Goal: Information Seeking & Learning: Learn about a topic

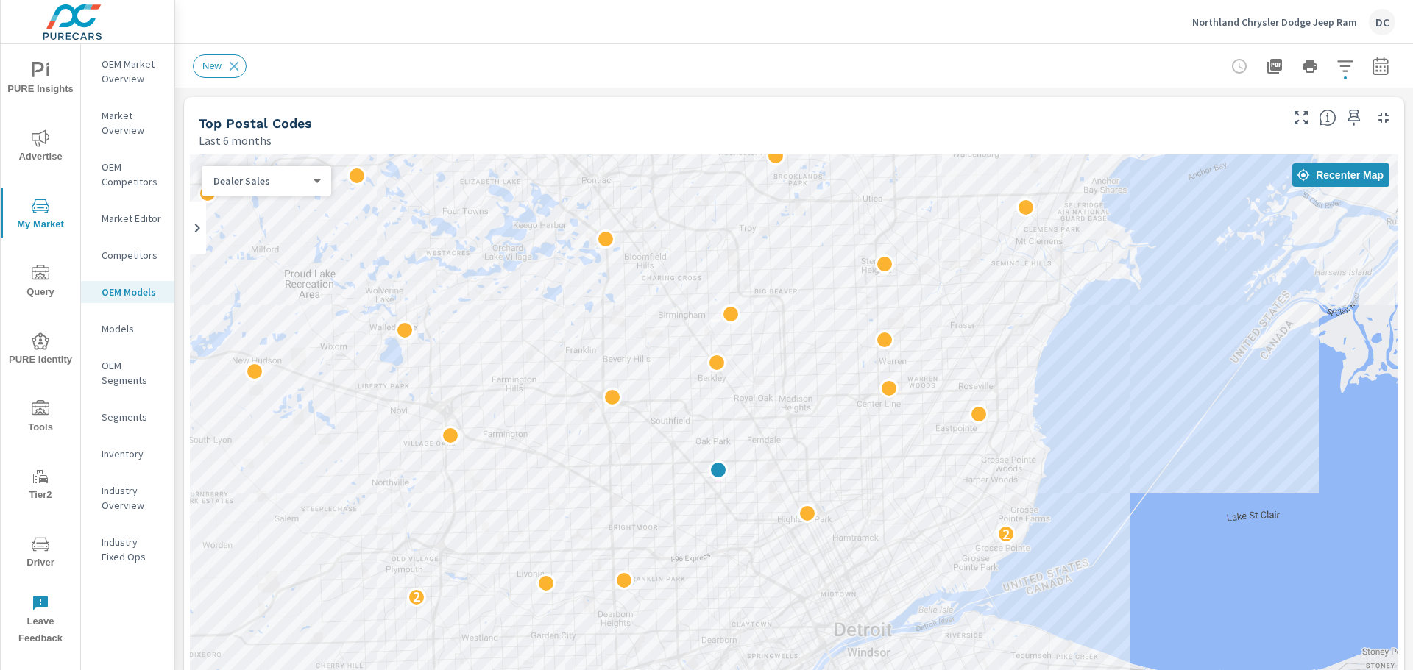
scroll to position [1, 0]
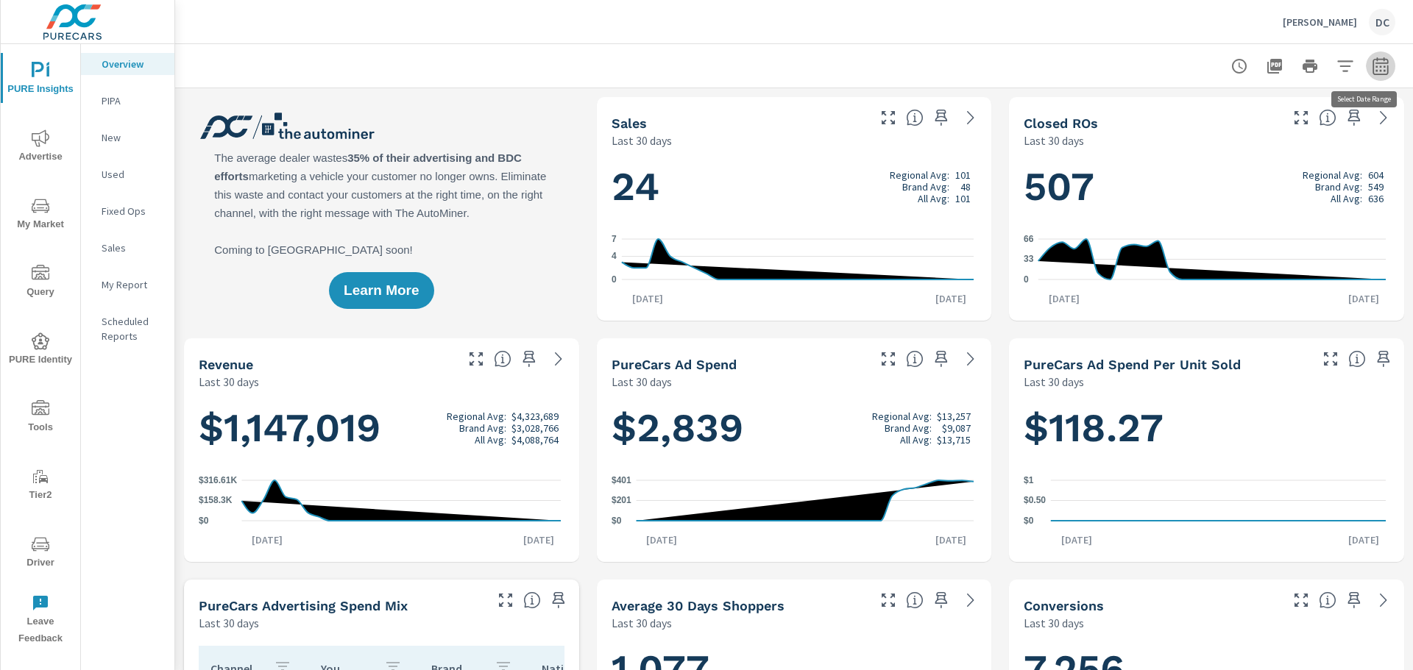
click at [1130, 63] on button "button" at bounding box center [1380, 66] width 29 height 29
select select "Last 30 days"
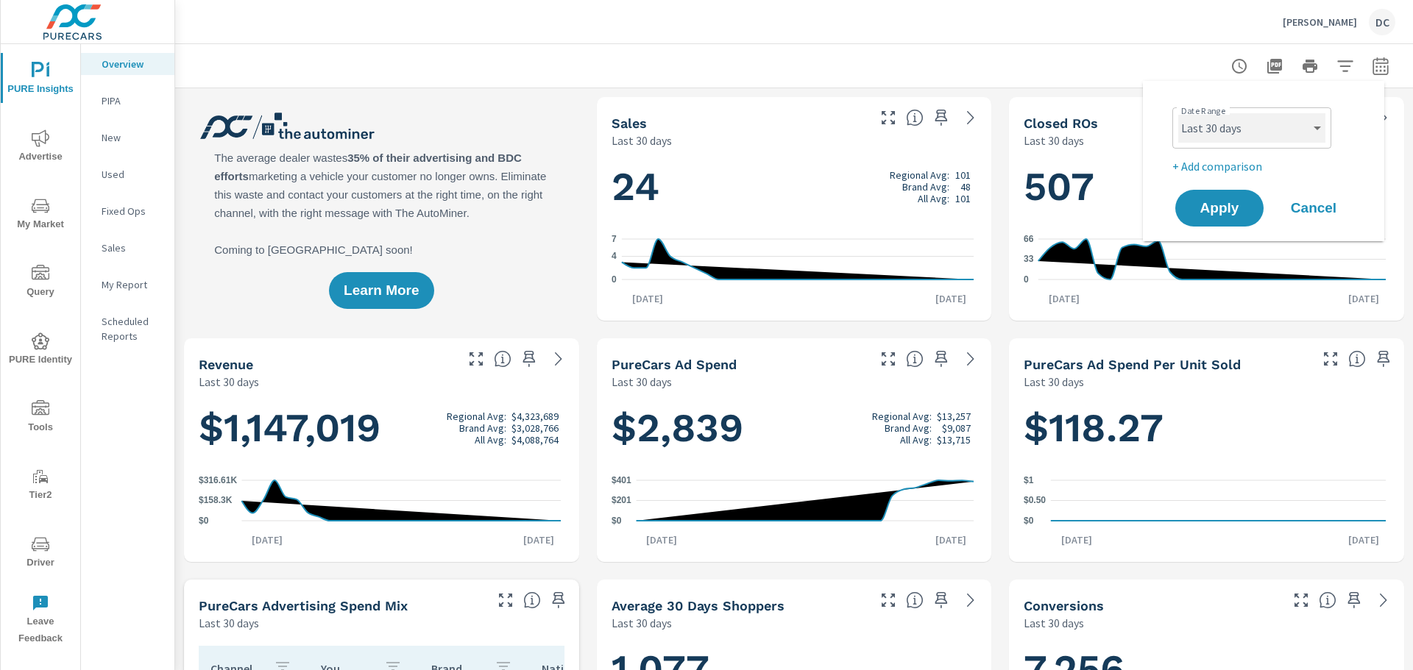
click at [1130, 124] on select "Custom Yesterday Last week Last 7 days Last 14 days Last 30 days Last 45 days L…" at bounding box center [1251, 127] width 147 height 29
click at [1130, 113] on select "Custom Yesterday Last week Last 7 days Last 14 days Last 30 days Last 45 days L…" at bounding box center [1251, 127] width 147 height 29
click at [1130, 204] on span "Apply" at bounding box center [1219, 209] width 60 height 14
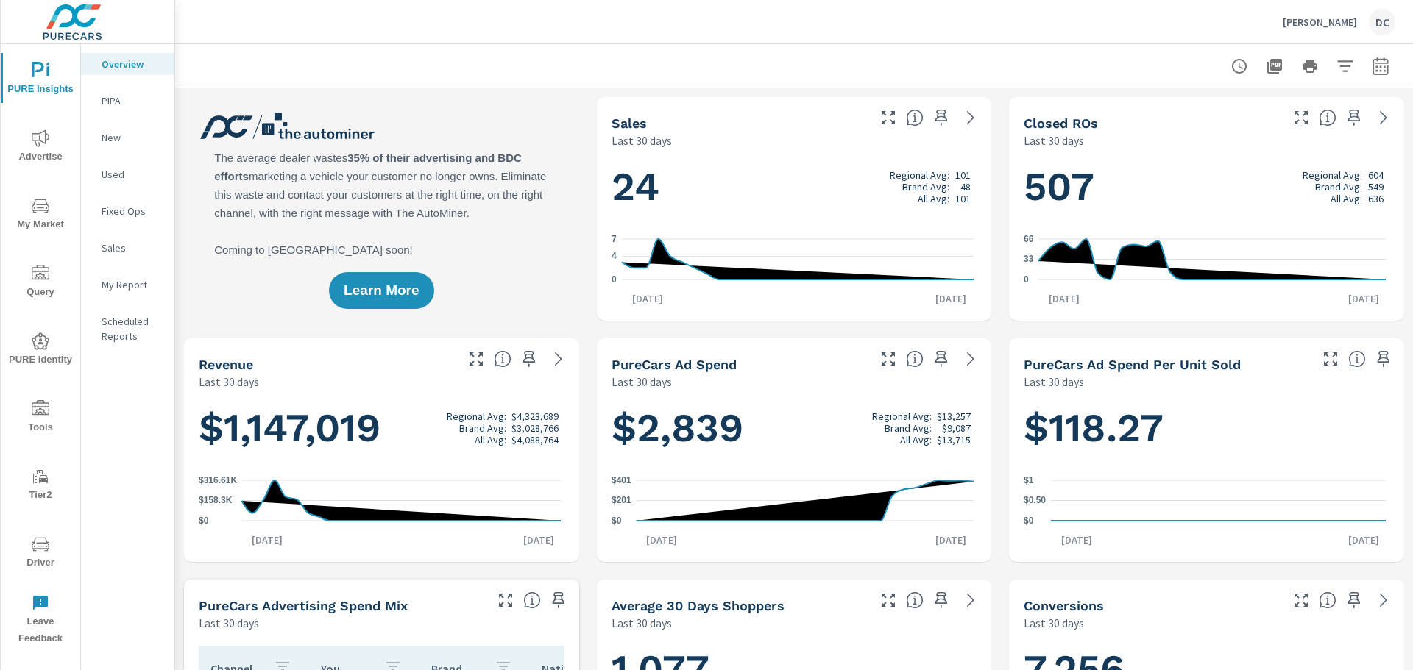
click at [36, 147] on span "Advertise" at bounding box center [40, 148] width 71 height 36
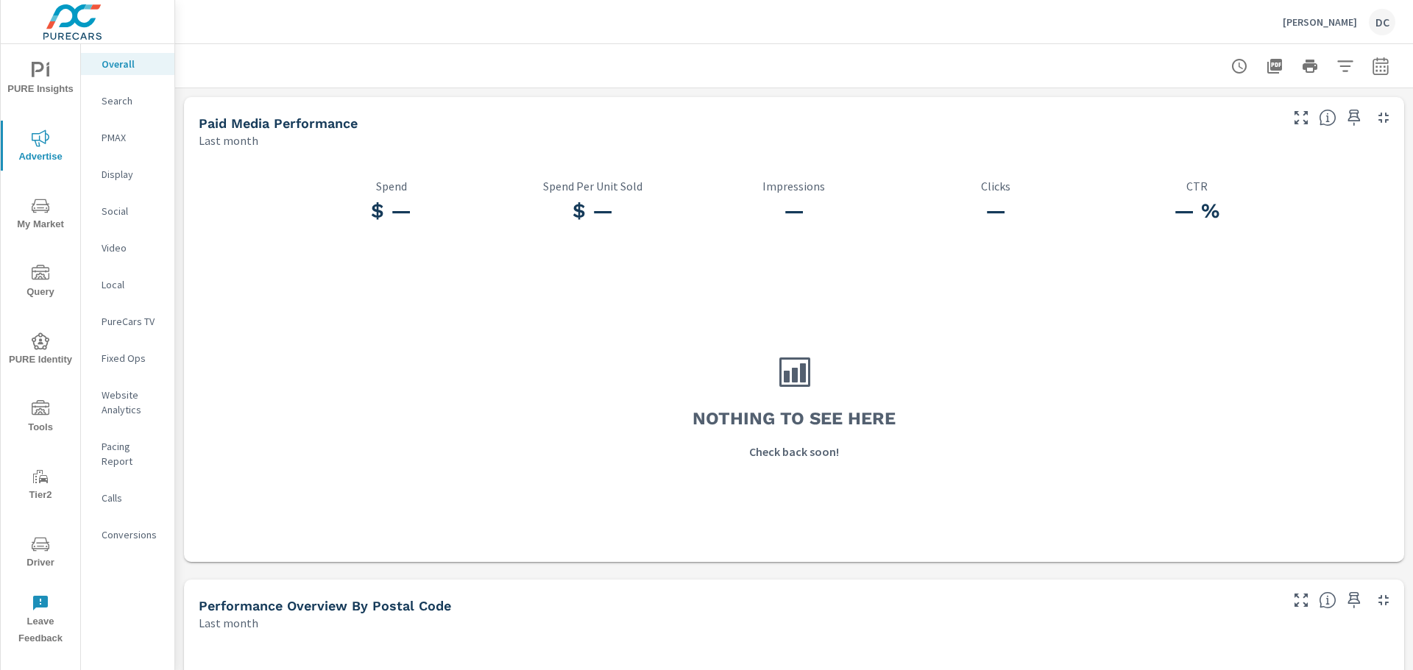
click at [1130, 60] on button "button" at bounding box center [1380, 66] width 29 height 29
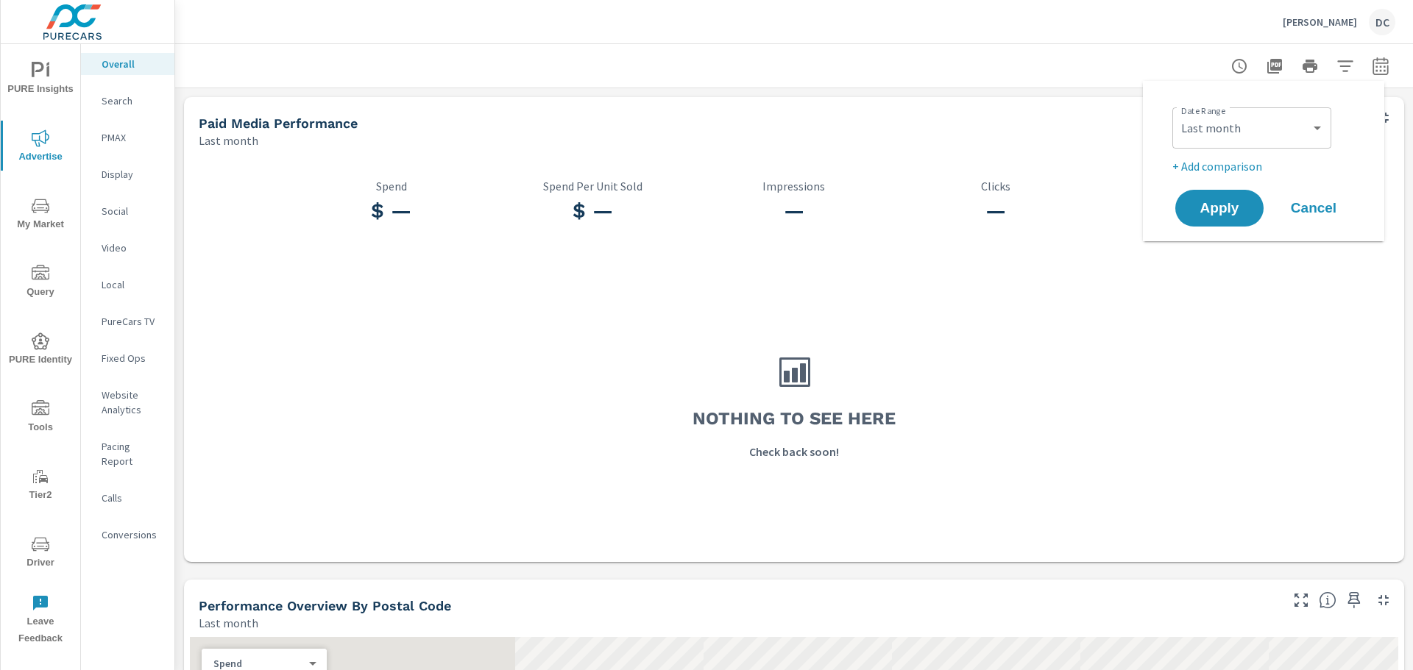
click at [1130, 144] on div "Custom Yesterday Last week Last 7 days Last 14 days Last 30 days Last 45 days L…" at bounding box center [1251, 127] width 159 height 41
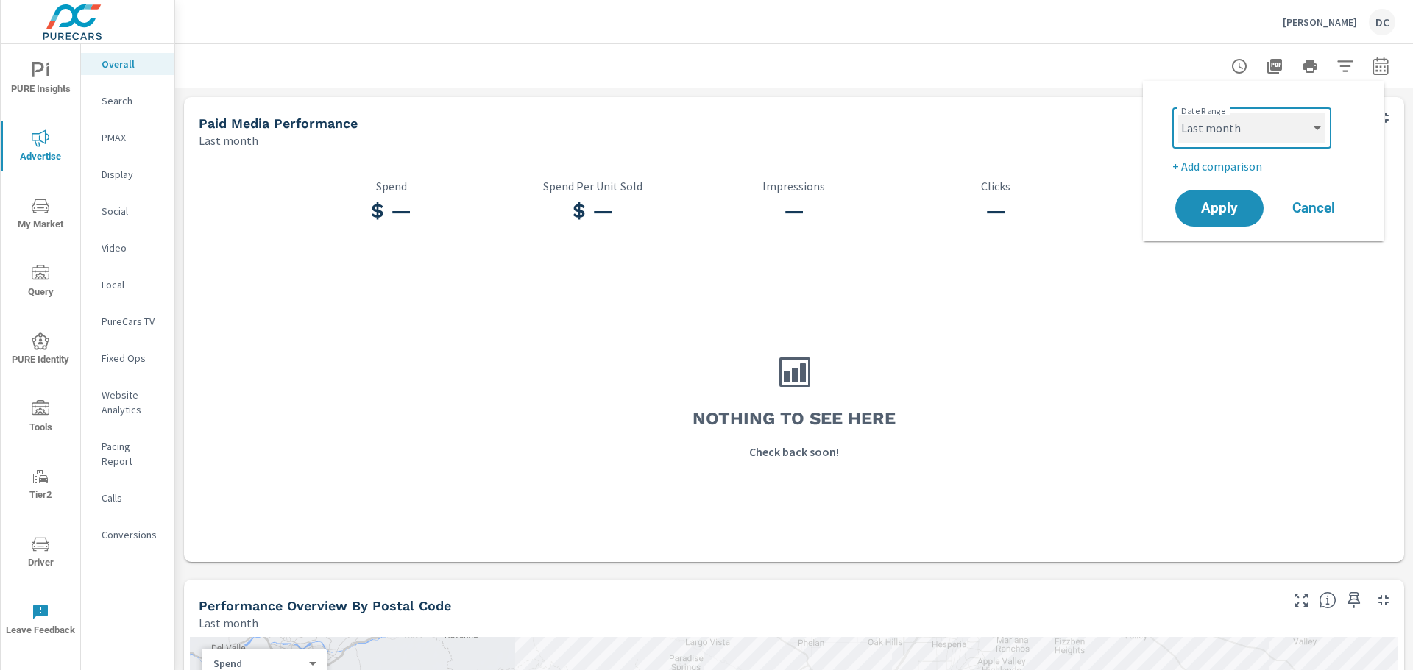
click at [1130, 131] on select "Custom Yesterday Last week Last 7 days Last 14 days Last 30 days Last 45 days L…" at bounding box center [1251, 127] width 147 height 29
click at [1130, 113] on select "Custom Yesterday Last week Last 7 days Last 14 days Last 30 days Last 45 days L…" at bounding box center [1251, 127] width 147 height 29
select select "Last 30 days"
click at [1130, 210] on span "Apply" at bounding box center [1219, 209] width 60 height 14
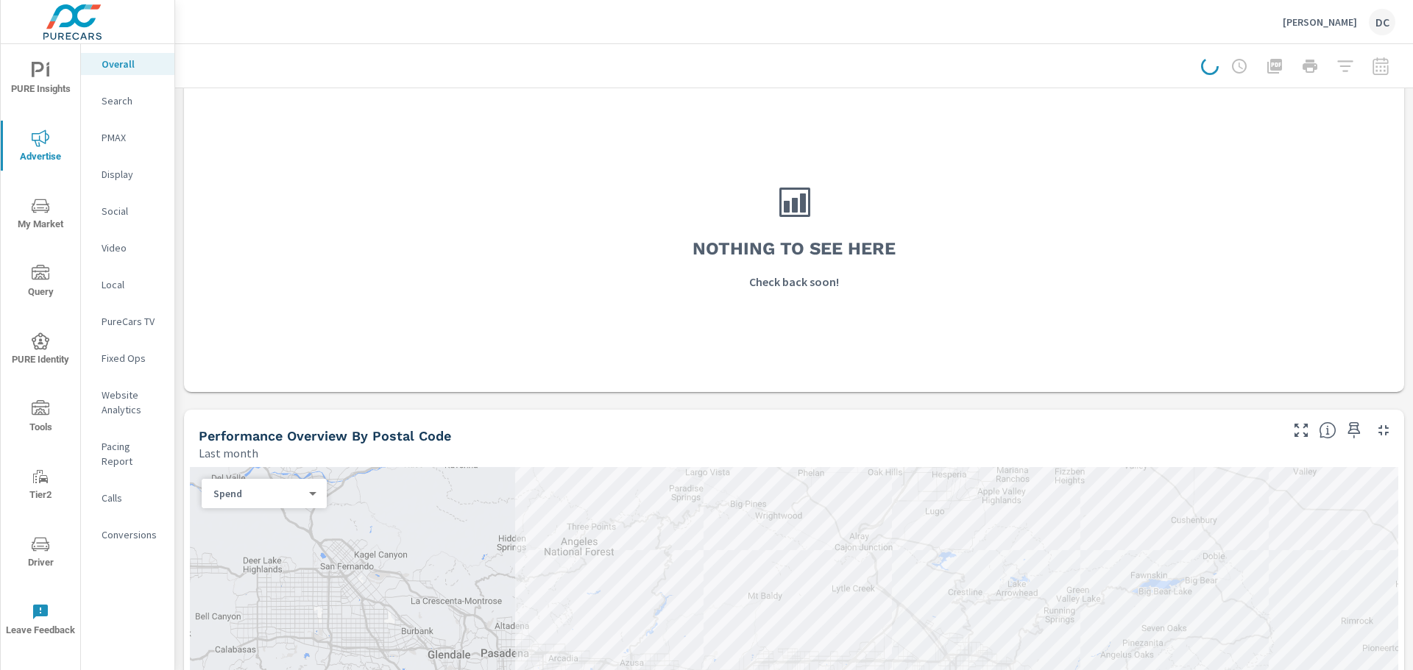
scroll to position [294, 0]
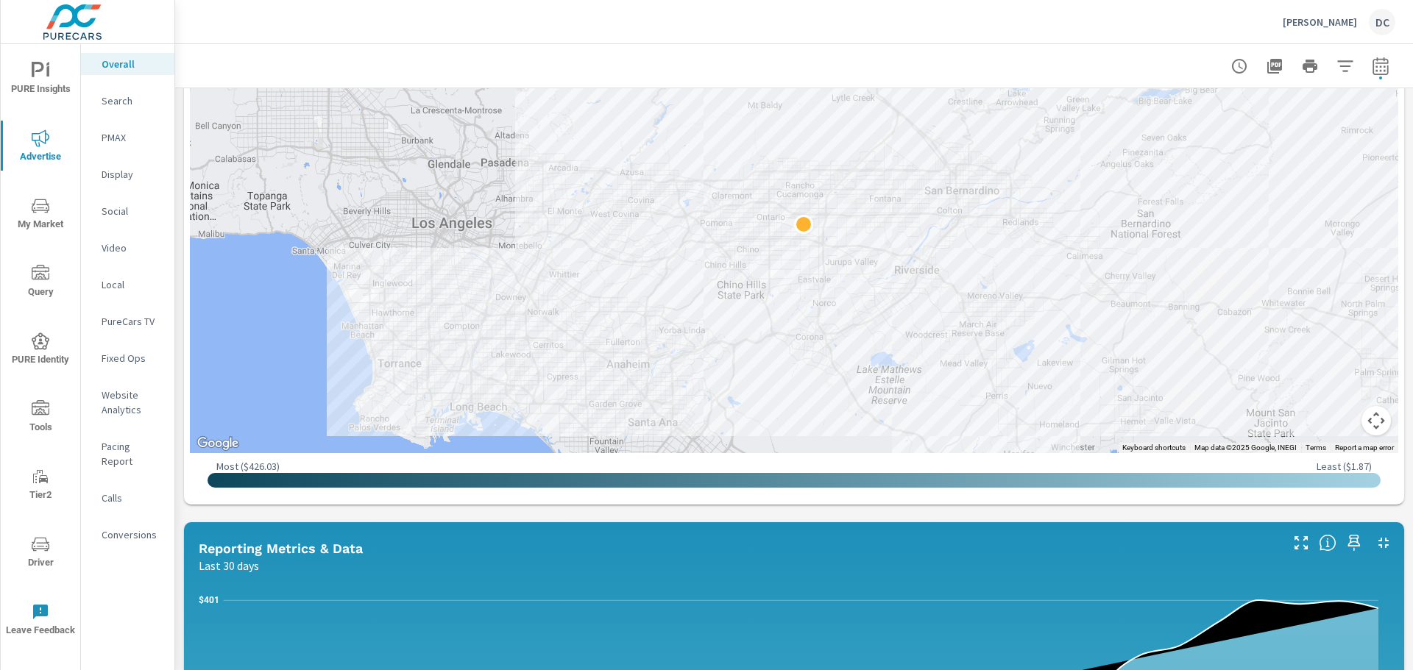
scroll to position [662, 0]
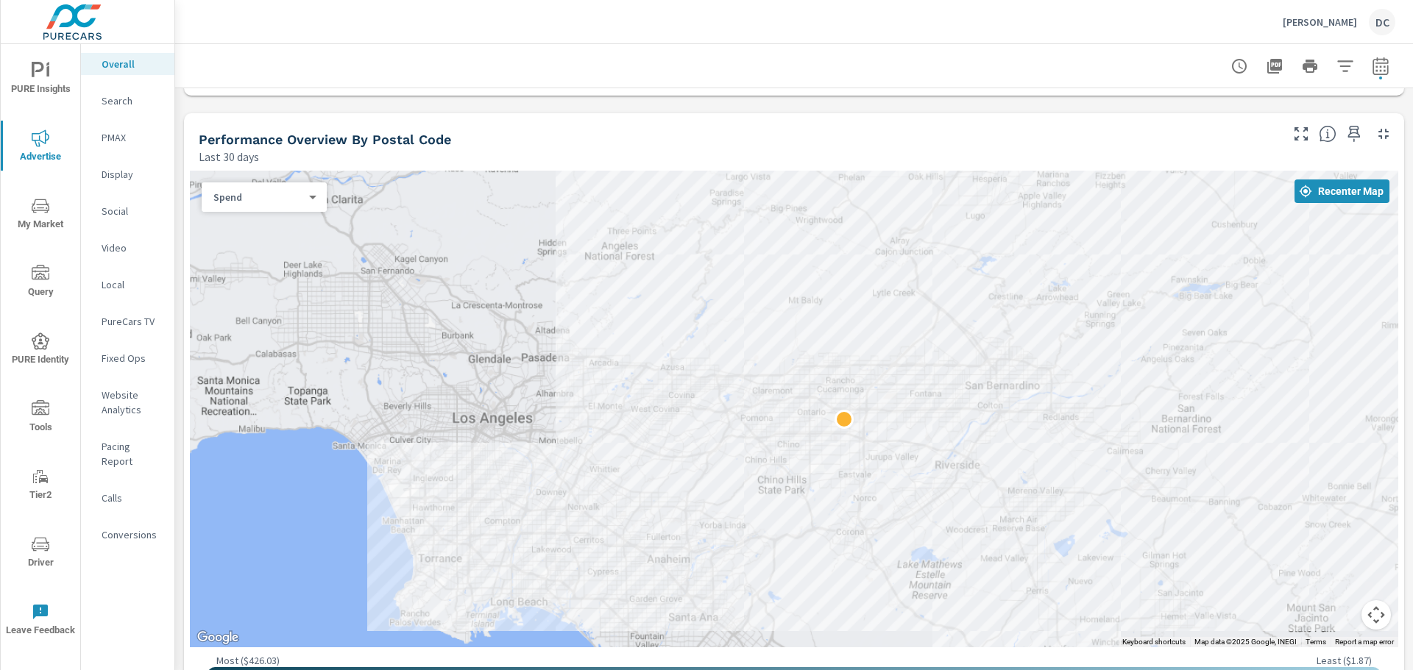
scroll to position [516, 0]
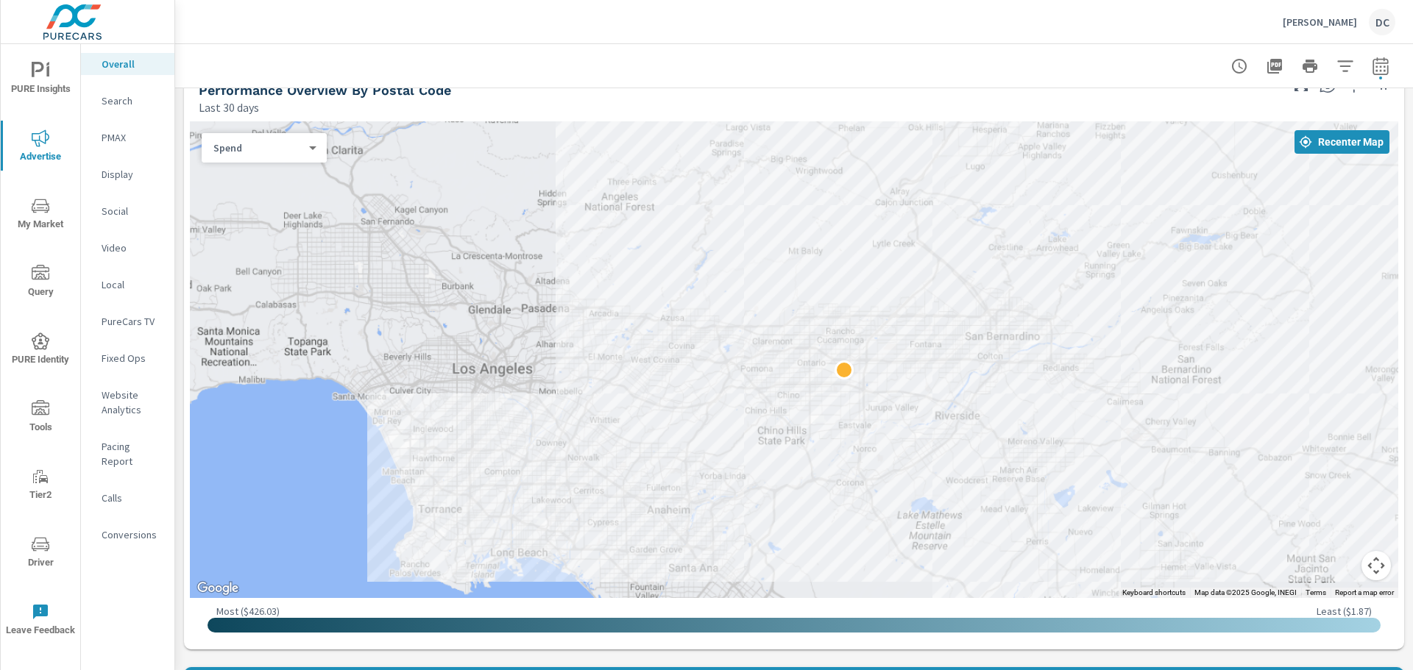
click at [305, 157] on div "Spend 0 ​" at bounding box center [264, 147] width 125 height 29
click at [313, 144] on body "PURE Insights Advertise My Market Query PURE Identity Tools Tier2 Driver Leave …" at bounding box center [706, 335] width 1413 height 670
click at [285, 165] on li "Sales" at bounding box center [258, 172] width 113 height 24
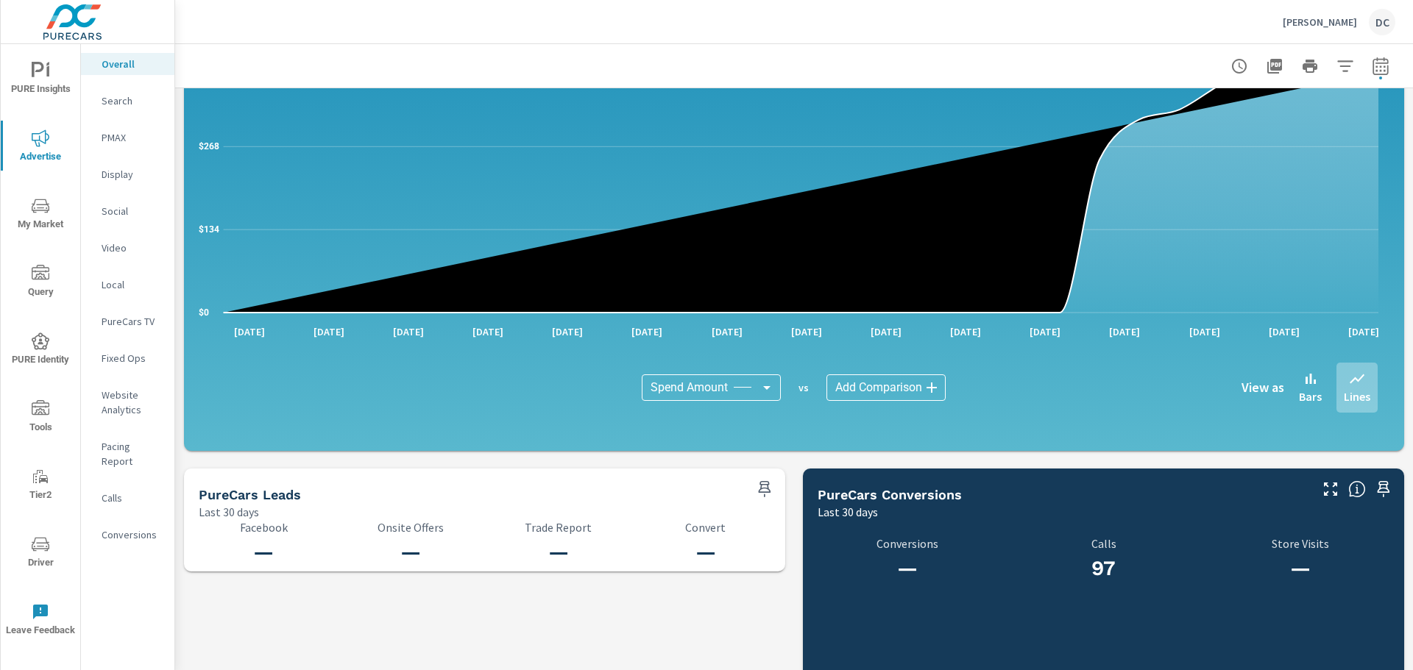
scroll to position [1195, 0]
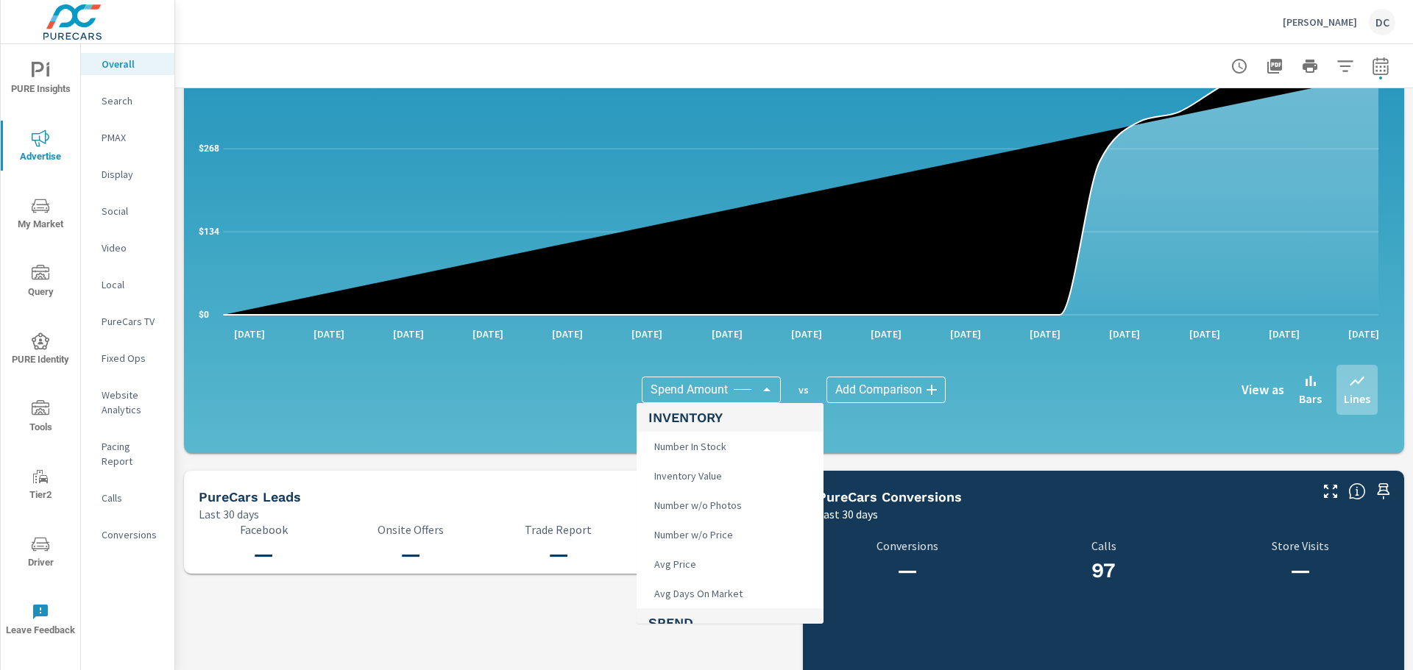
click at [744, 380] on body "PURE Insights Advertise My Market Query PURE Identity Tools Tier2 Driver Leave …" at bounding box center [706, 335] width 1413 height 670
click at [736, 453] on li "Leads" at bounding box center [730, 444] width 187 height 29
type input "Leads"
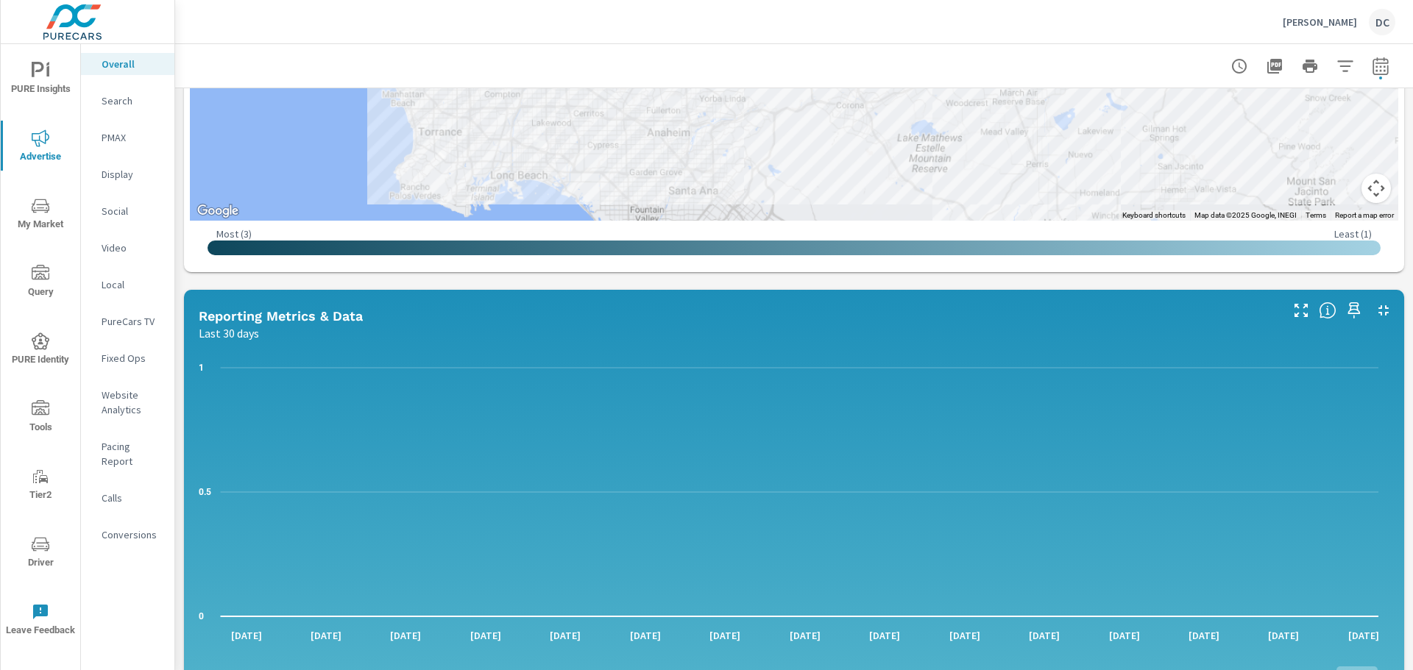
scroll to position [1028, 0]
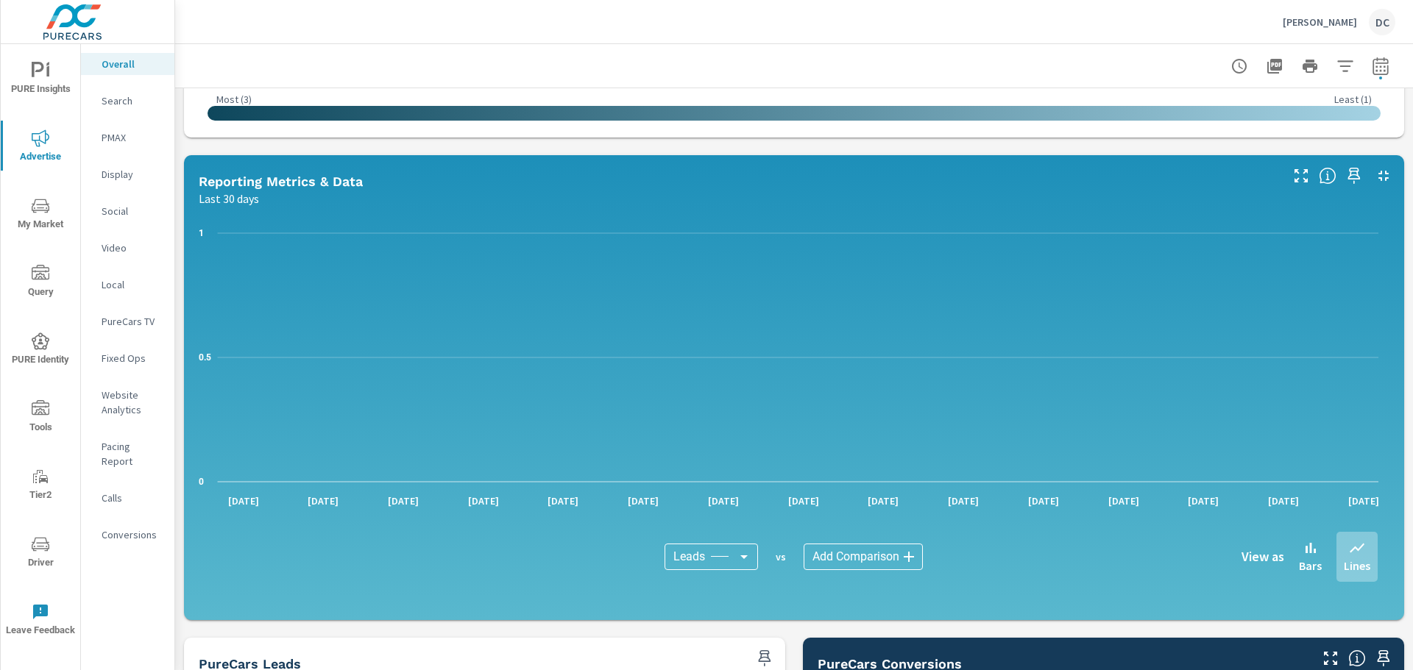
click at [868, 511] on body "PURE Insights Advertise My Market Query PURE Identity Tools Tier2 Driver Leave …" at bounding box center [706, 335] width 1413 height 670
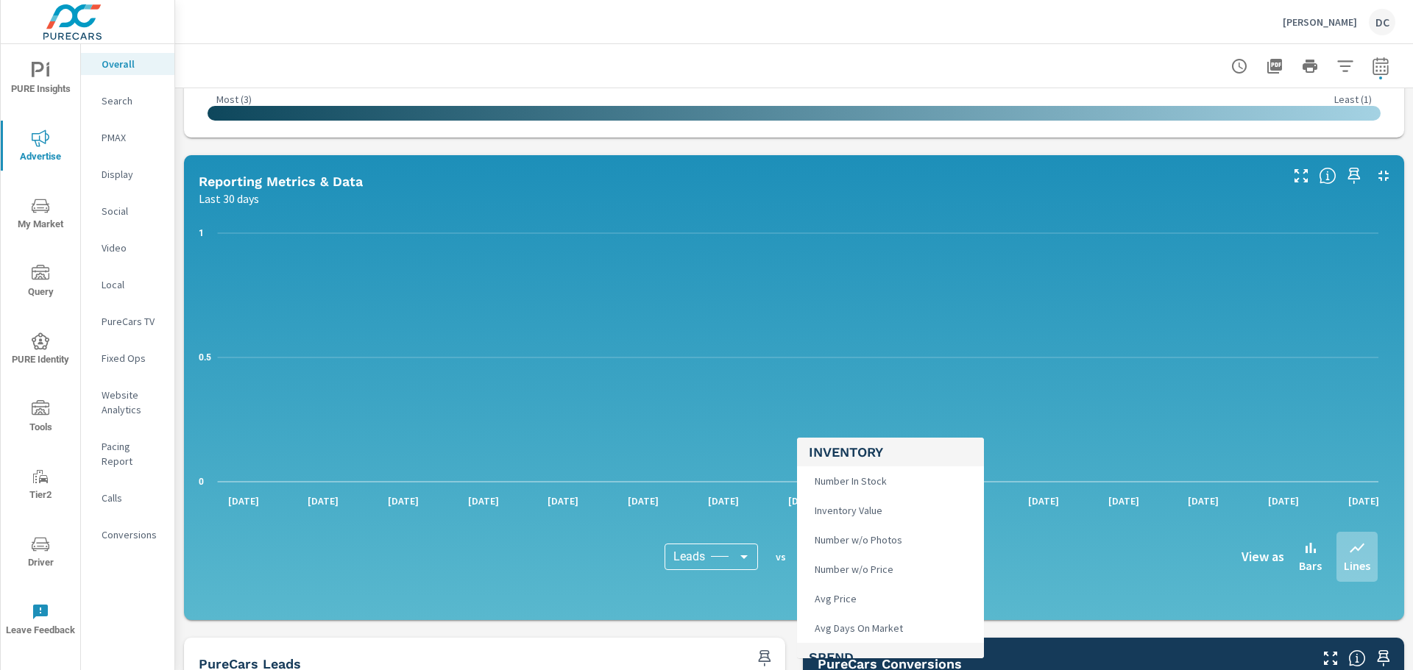
click at [123, 222] on div at bounding box center [706, 335] width 1413 height 670
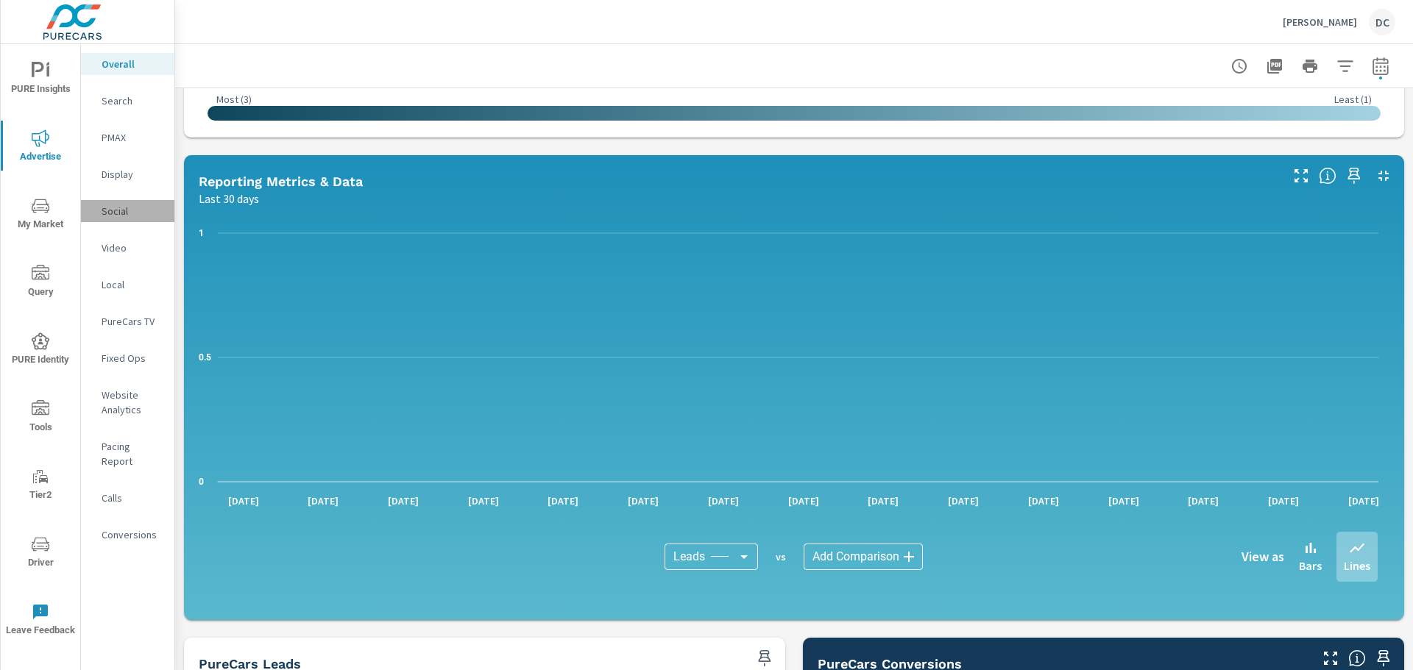
click at [130, 210] on p "Social" at bounding box center [132, 211] width 61 height 15
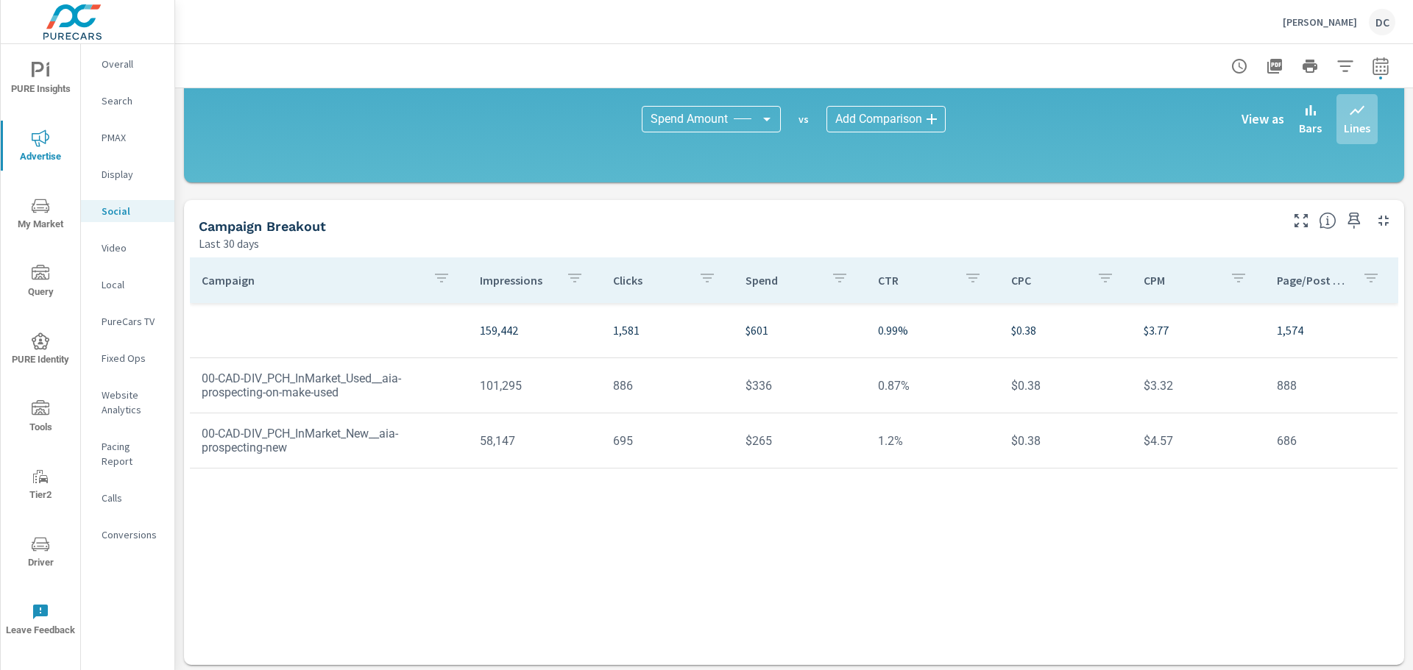
scroll to position [383, 0]
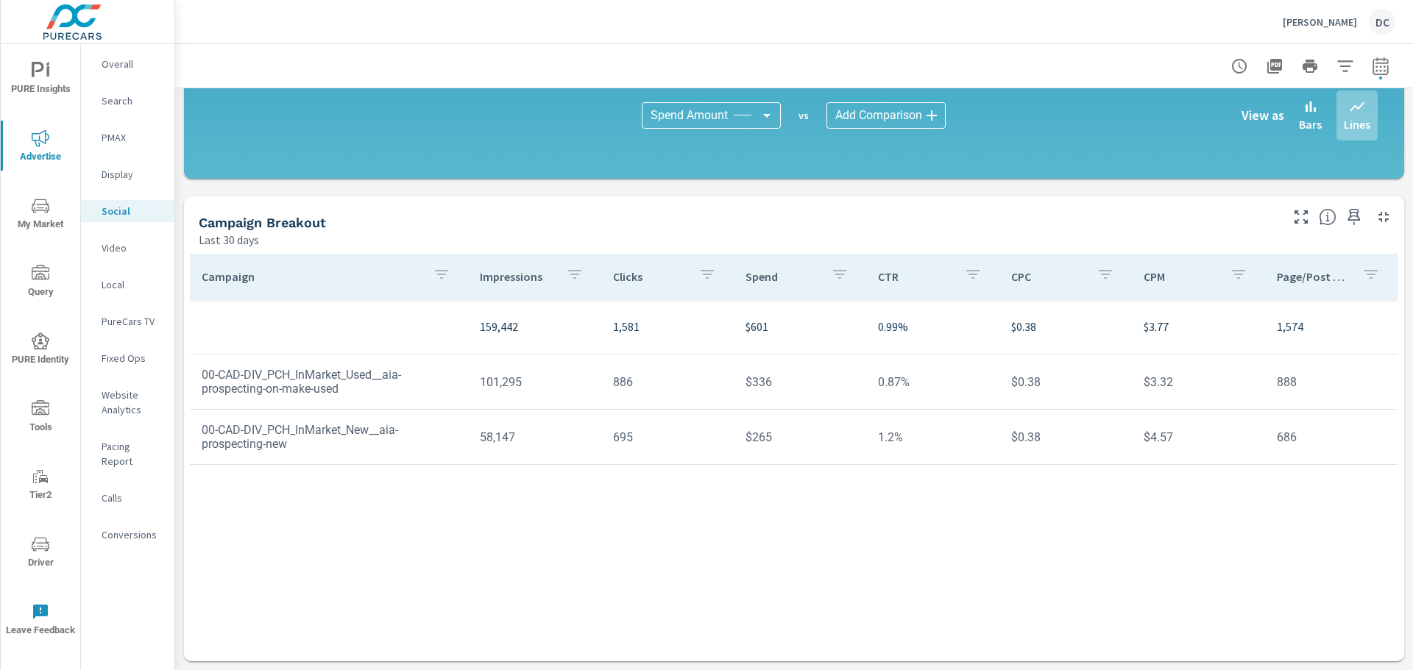
click at [136, 320] on p "PureCars TV" at bounding box center [132, 321] width 61 height 15
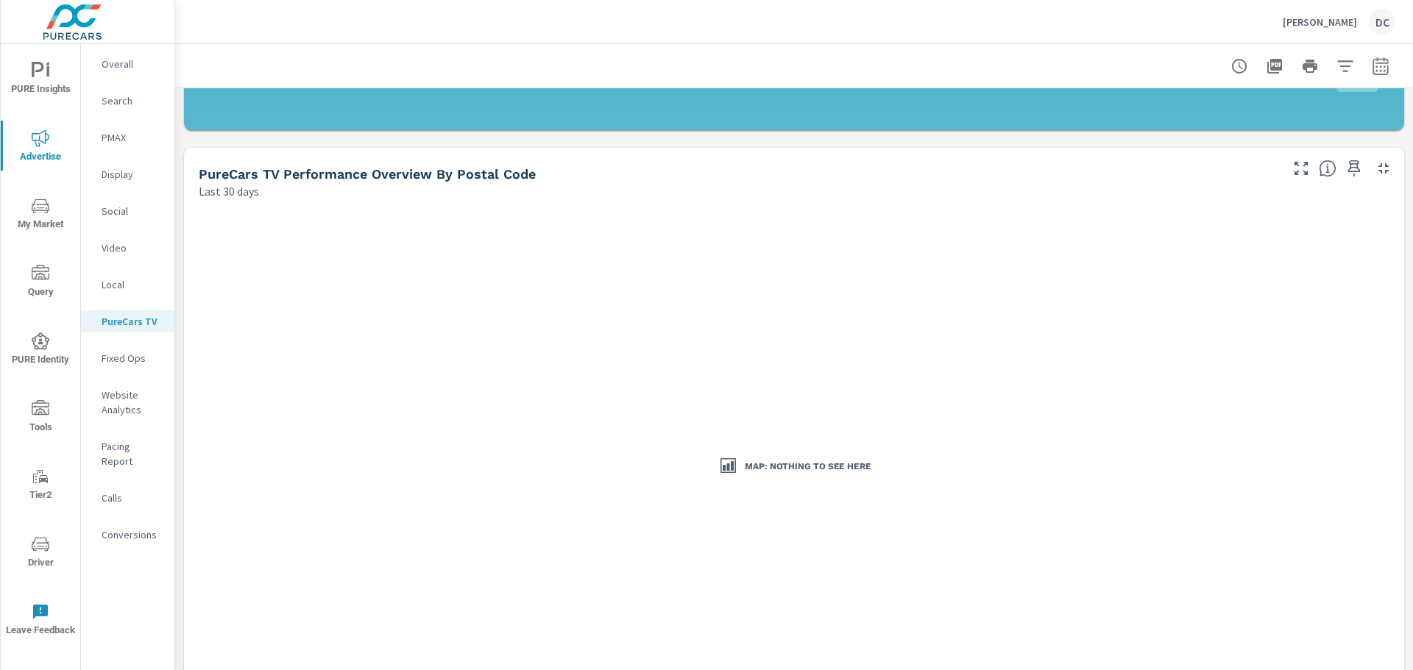
scroll to position [1472, 0]
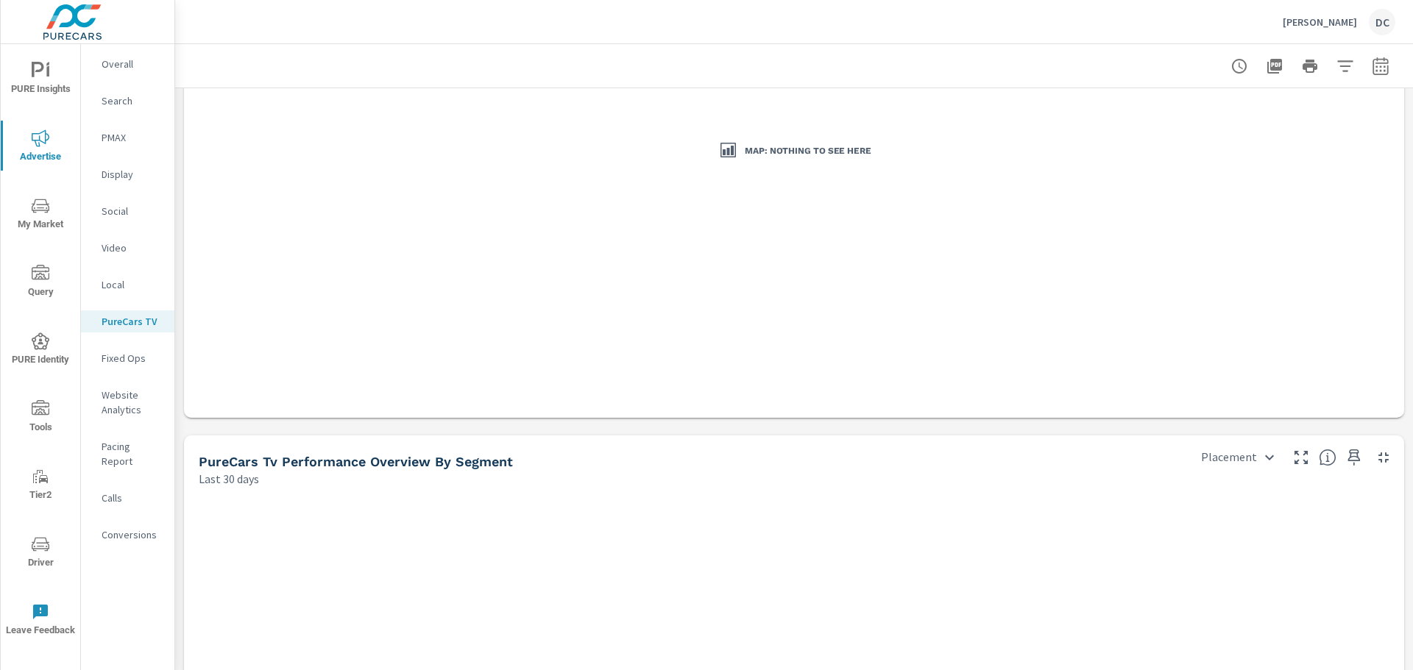
click at [127, 255] on p "Video" at bounding box center [132, 248] width 61 height 15
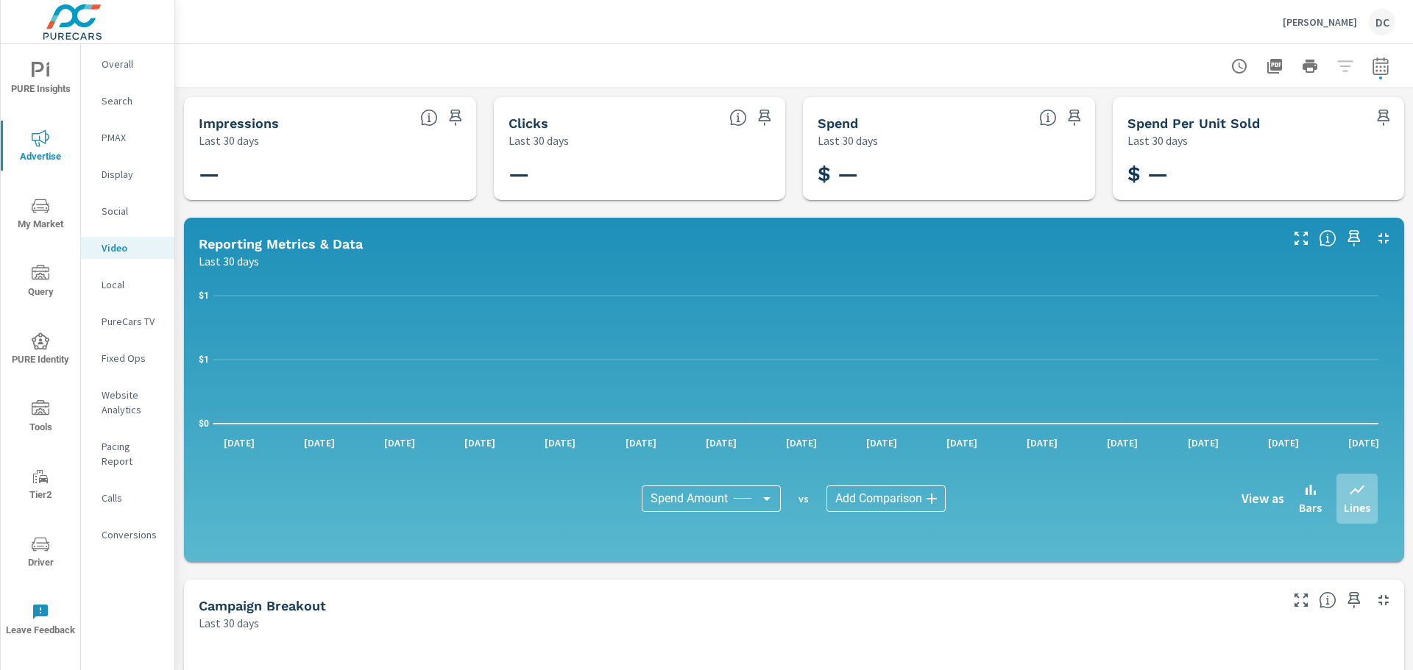
click at [135, 285] on p "Local" at bounding box center [132, 284] width 61 height 15
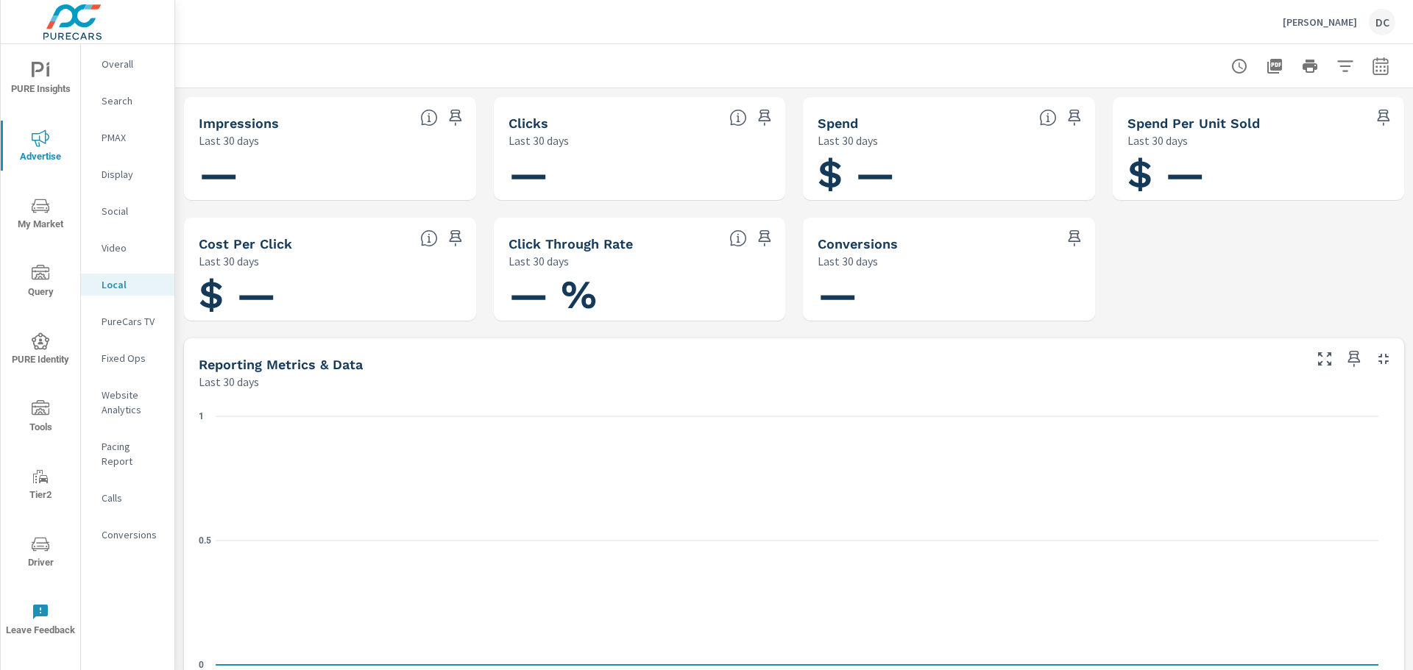
click at [131, 319] on p "PureCars TV" at bounding box center [132, 321] width 61 height 15
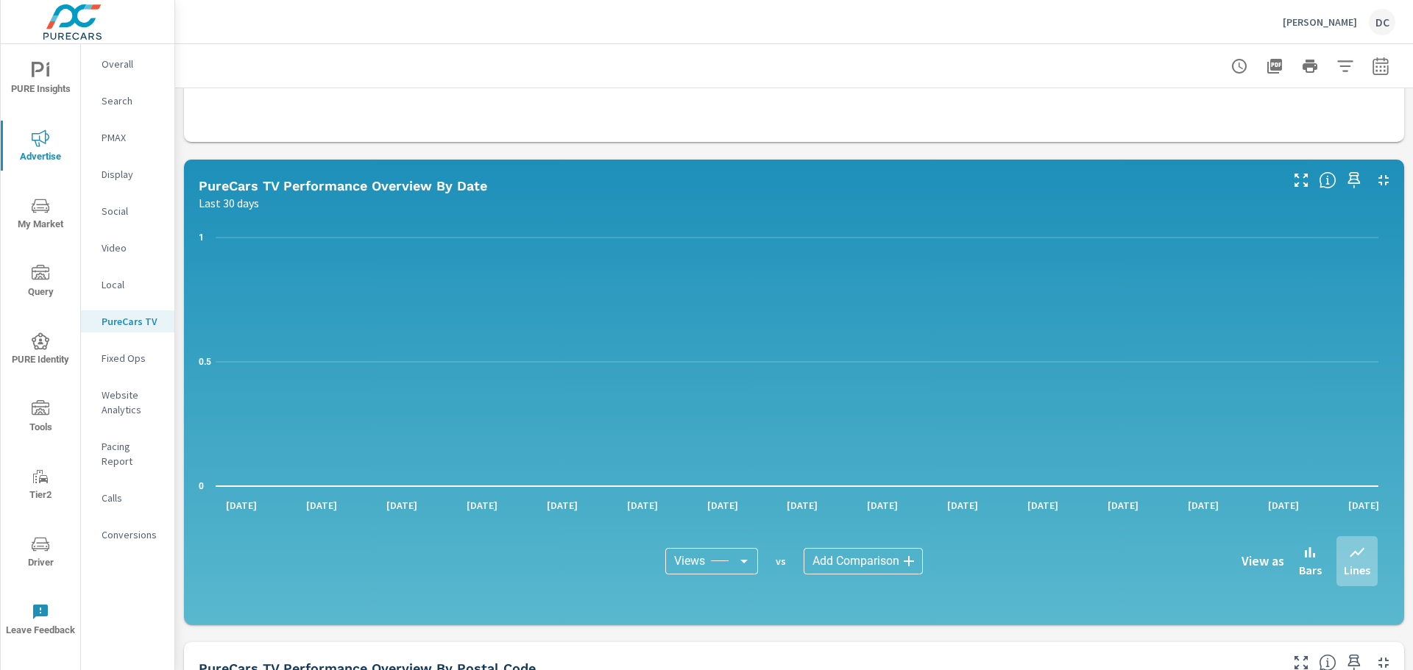
scroll to position [883, 0]
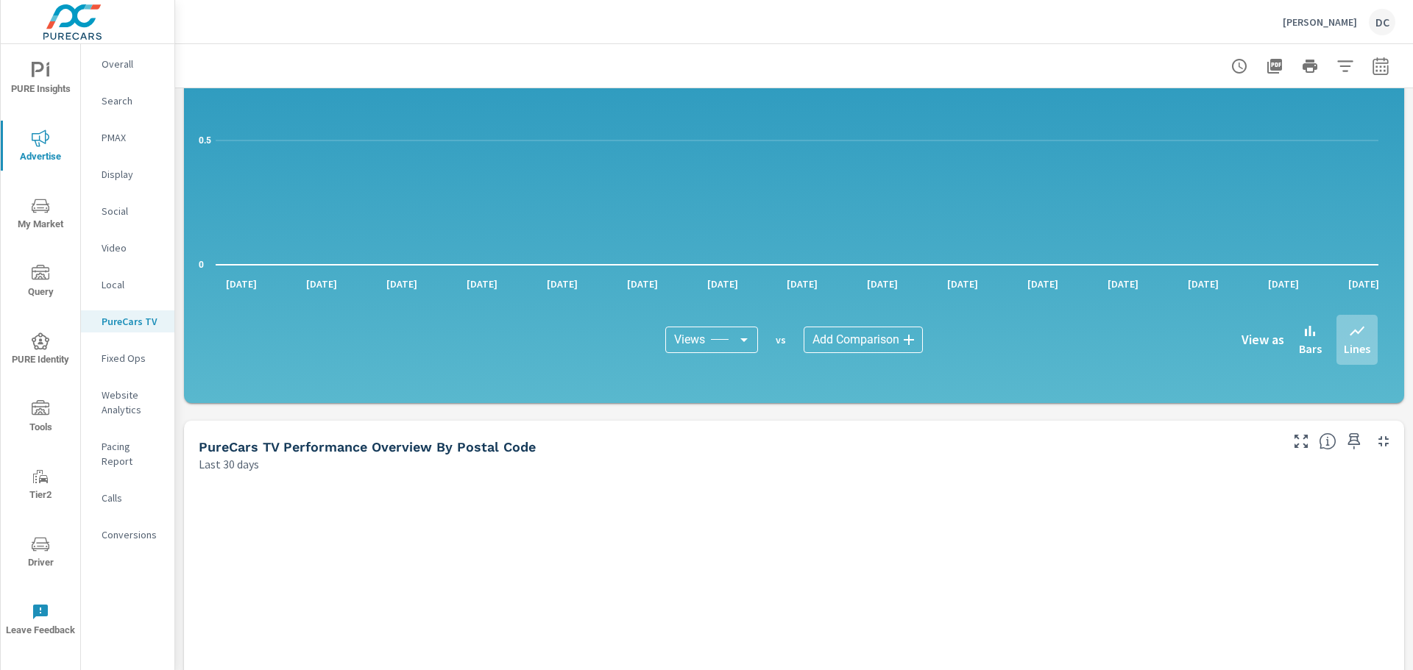
click at [133, 511] on p "Conversions" at bounding box center [132, 535] width 61 height 15
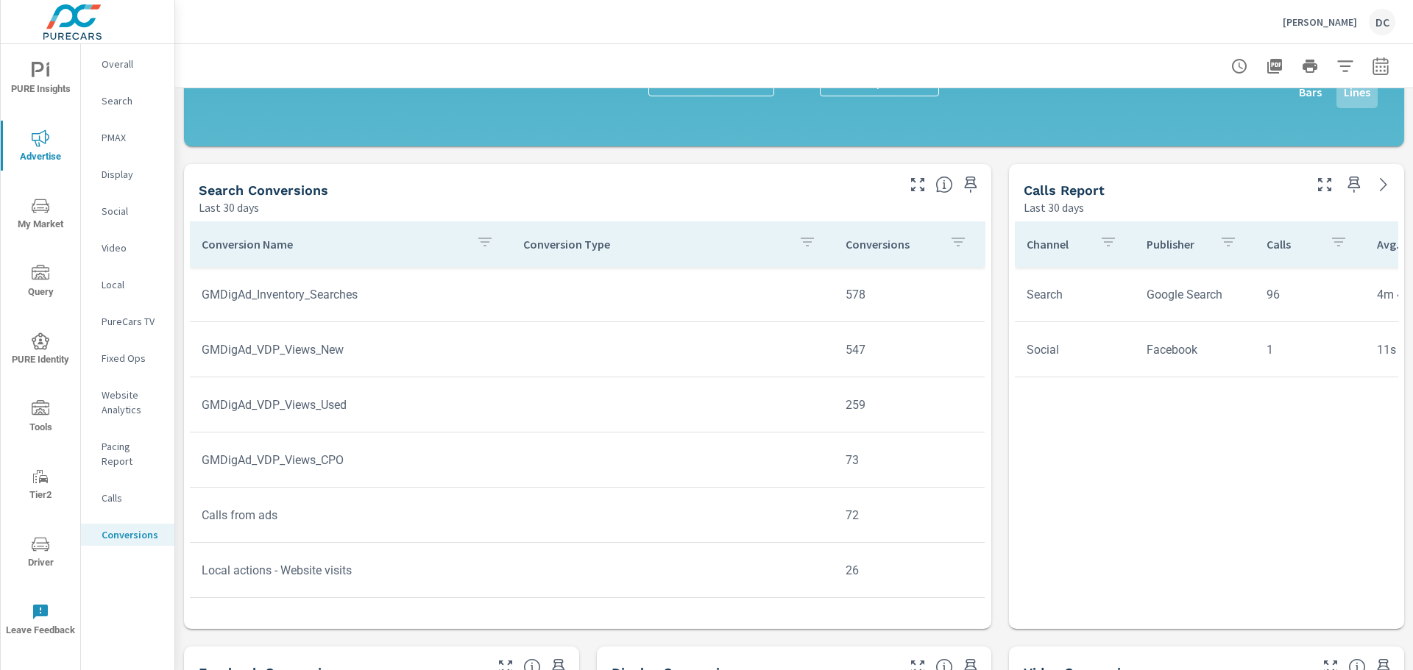
scroll to position [736, 0]
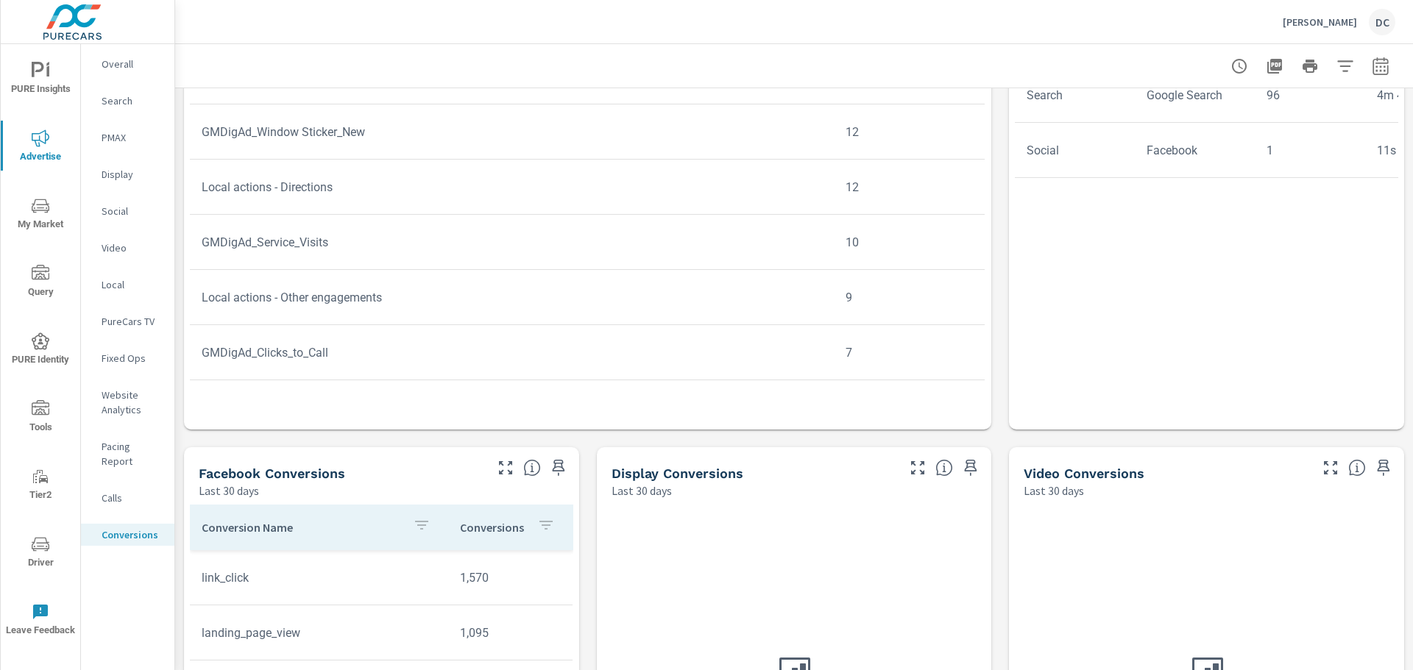
scroll to position [589, 0]
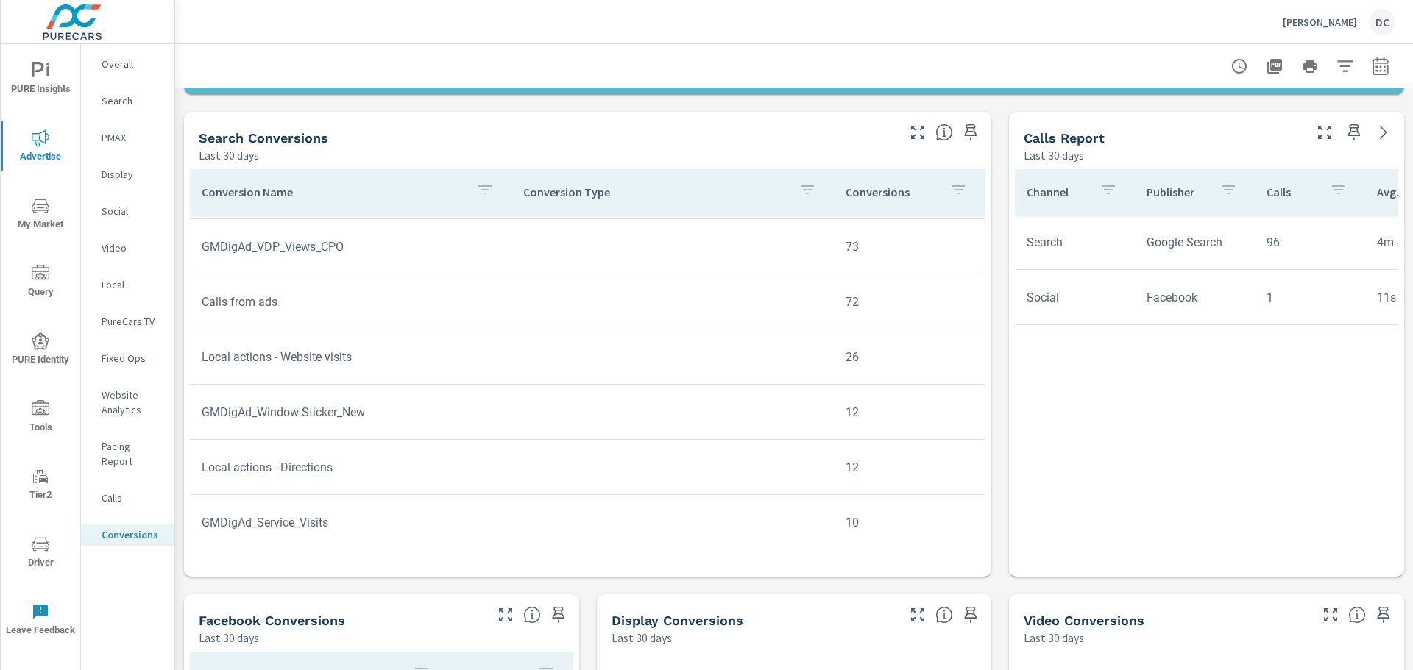
scroll to position [147, 0]
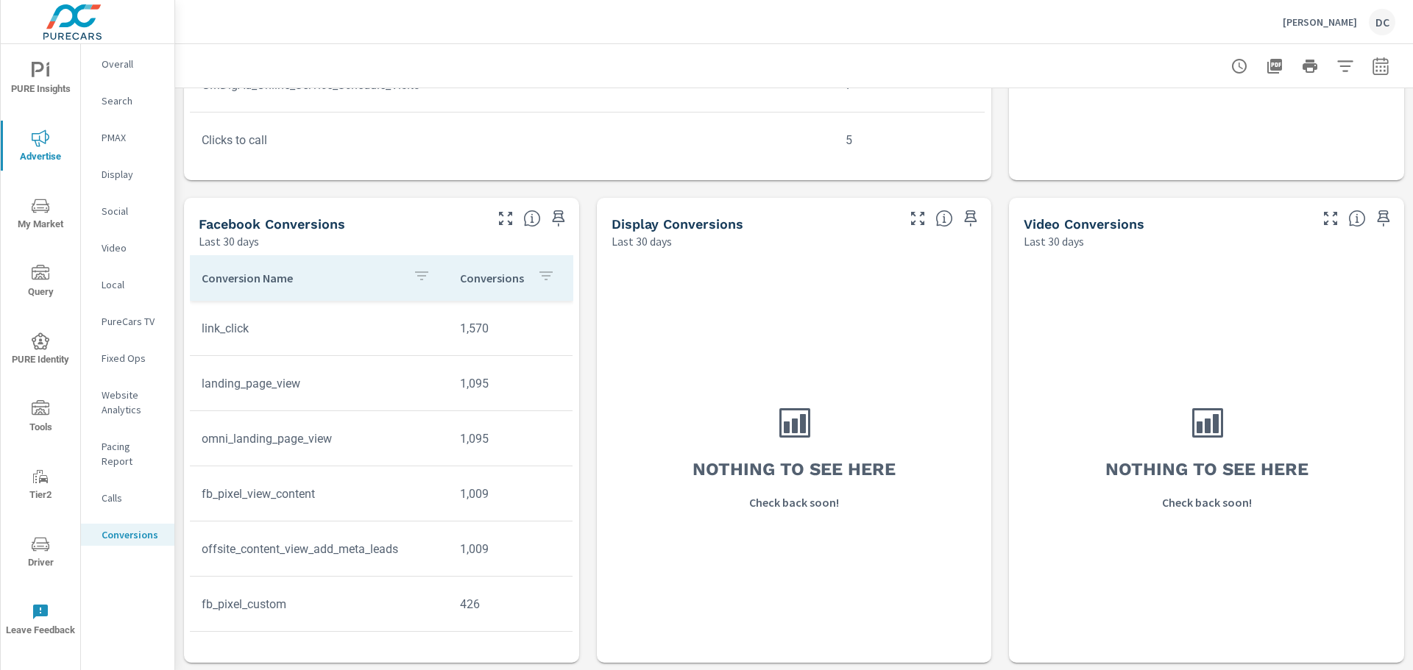
scroll to position [987, 0]
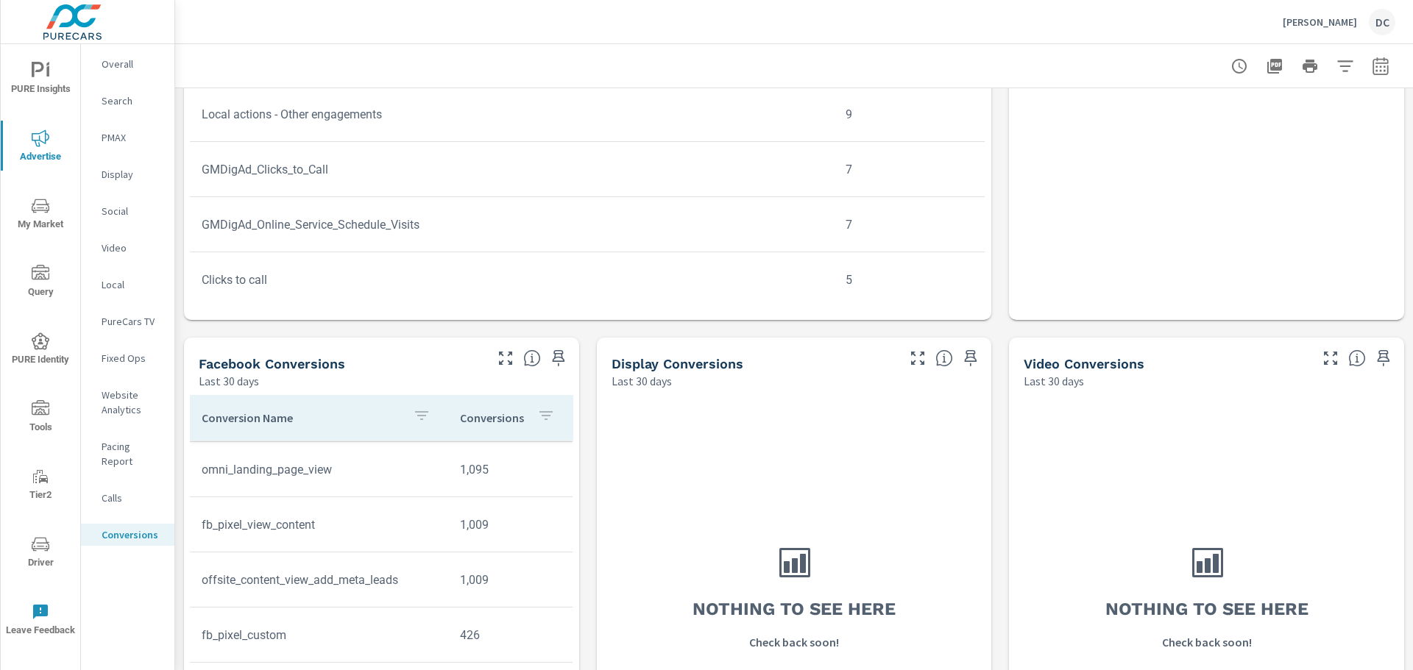
scroll to position [472, 0]
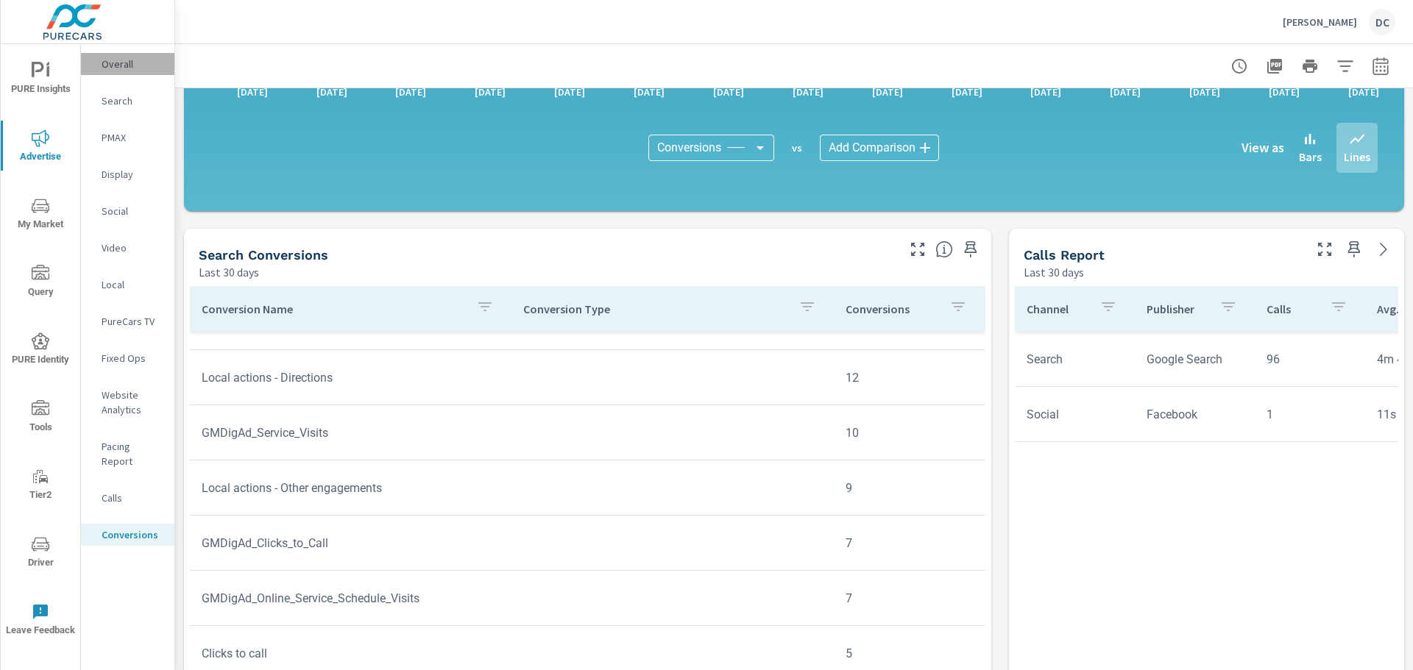
click at [119, 70] on p "Overall" at bounding box center [132, 64] width 61 height 15
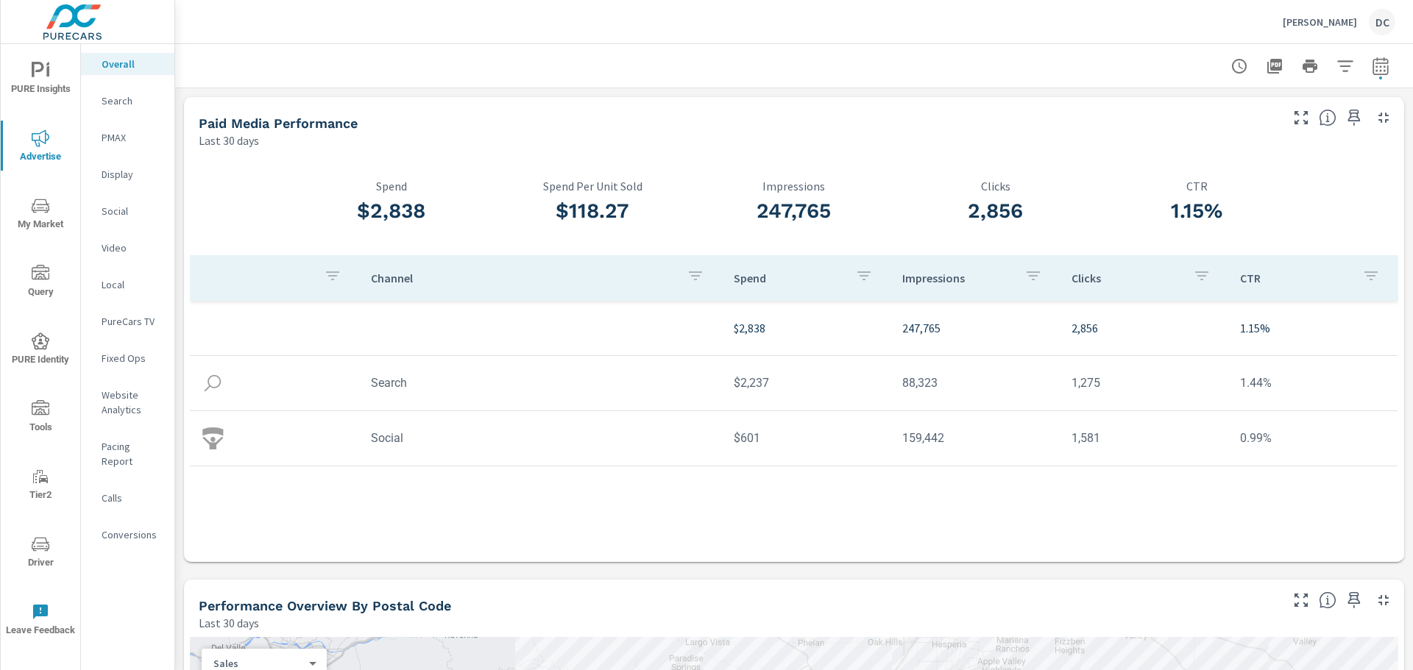
click at [144, 320] on p "PureCars TV" at bounding box center [132, 321] width 61 height 15
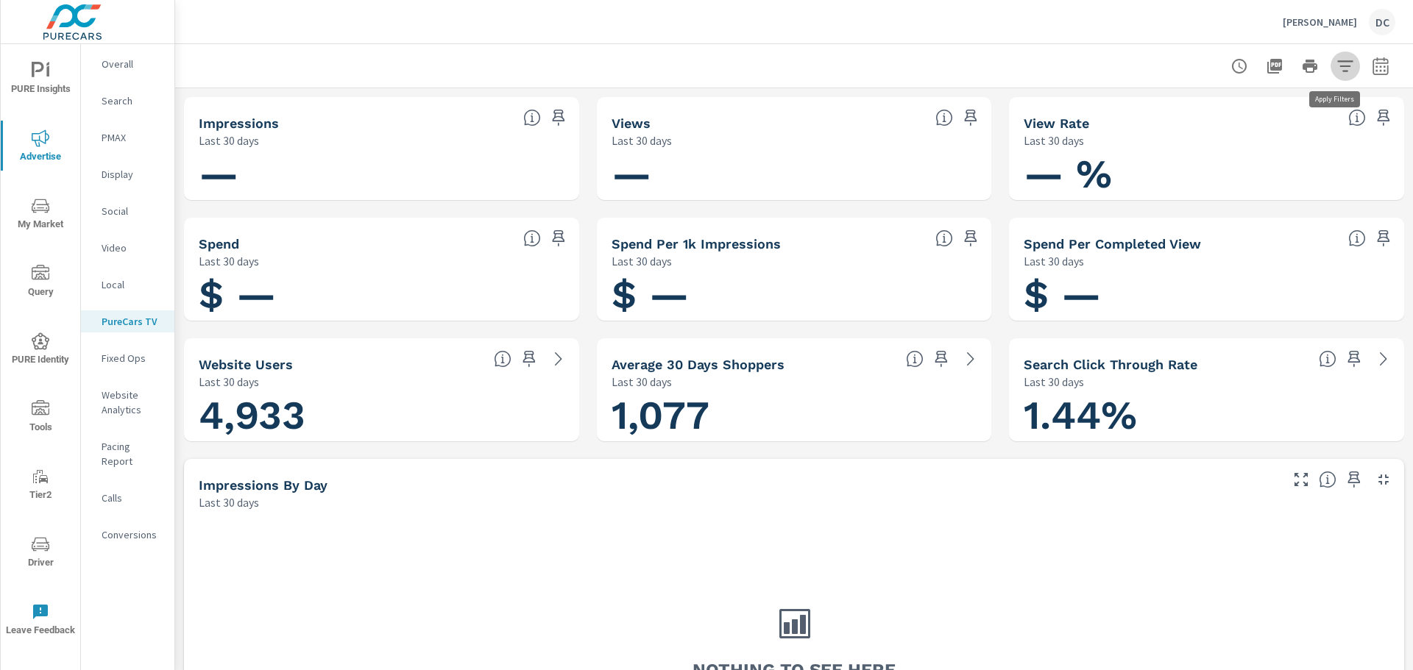
click at [1130, 63] on icon "button" at bounding box center [1345, 66] width 18 height 18
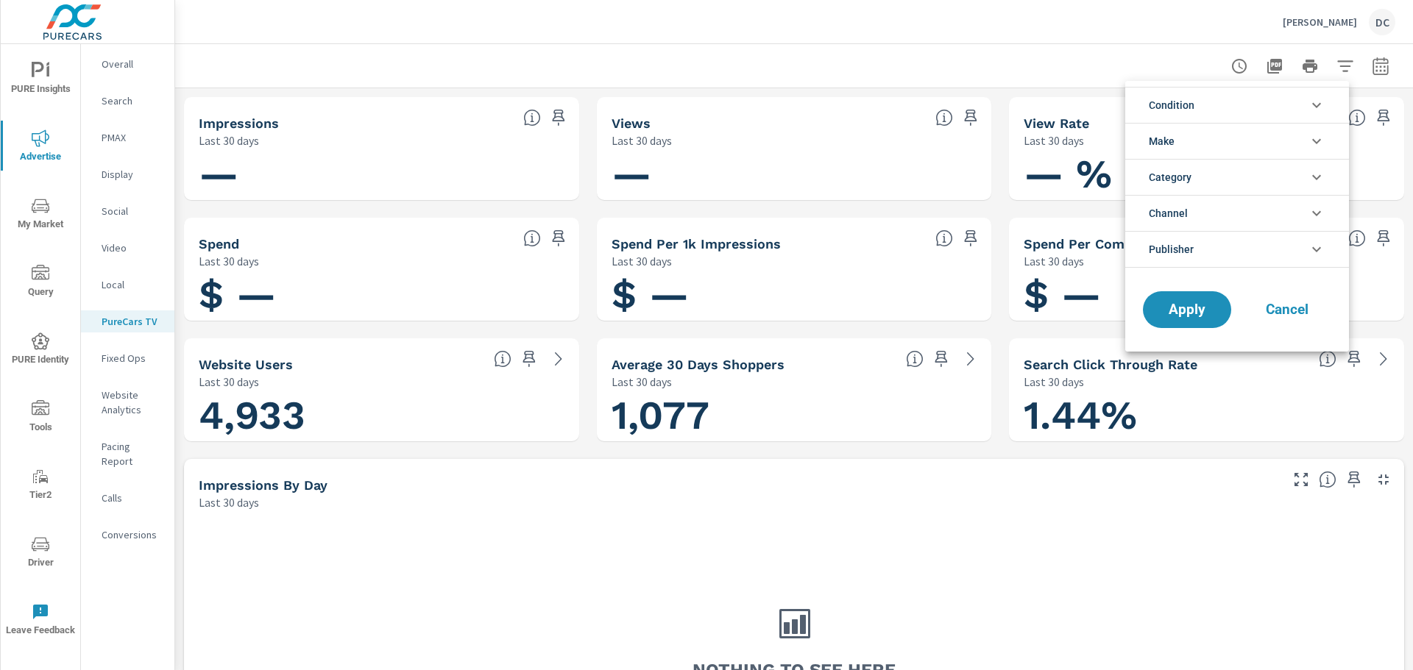
click at [1130, 57] on div at bounding box center [706, 335] width 1413 height 670
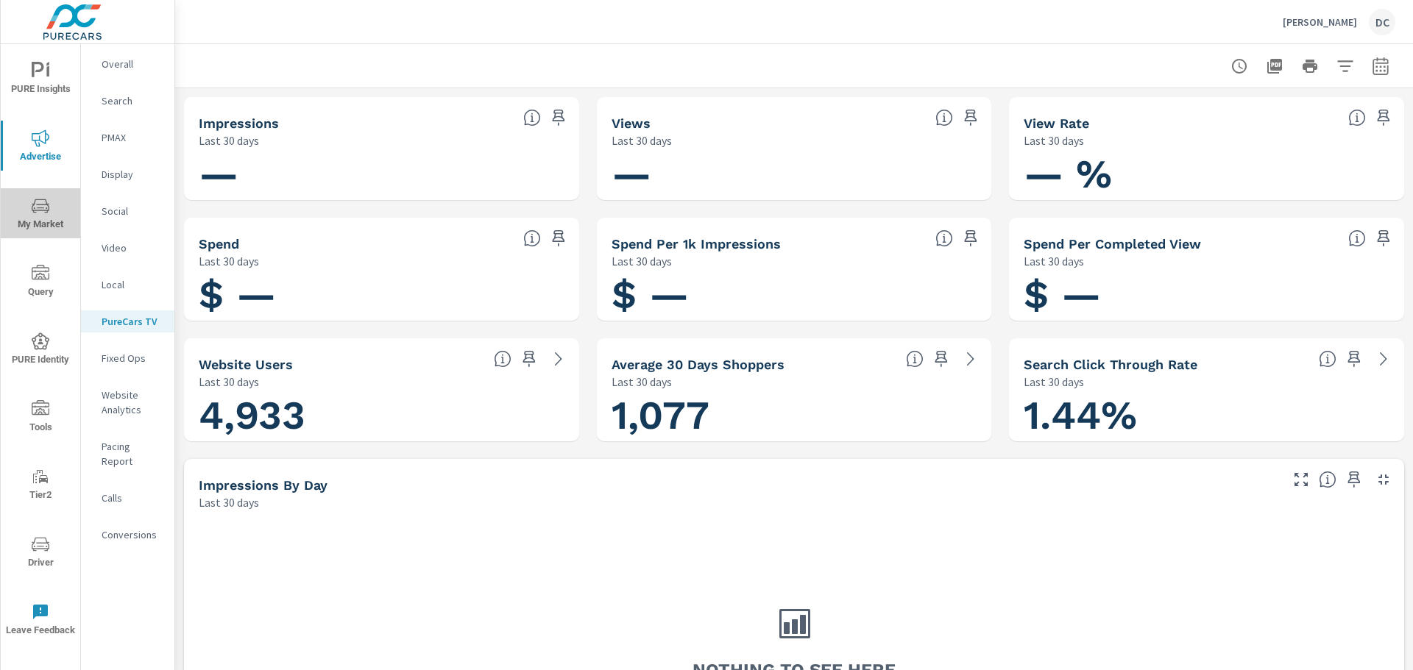
click at [43, 210] on icon "nav menu" at bounding box center [41, 206] width 18 height 14
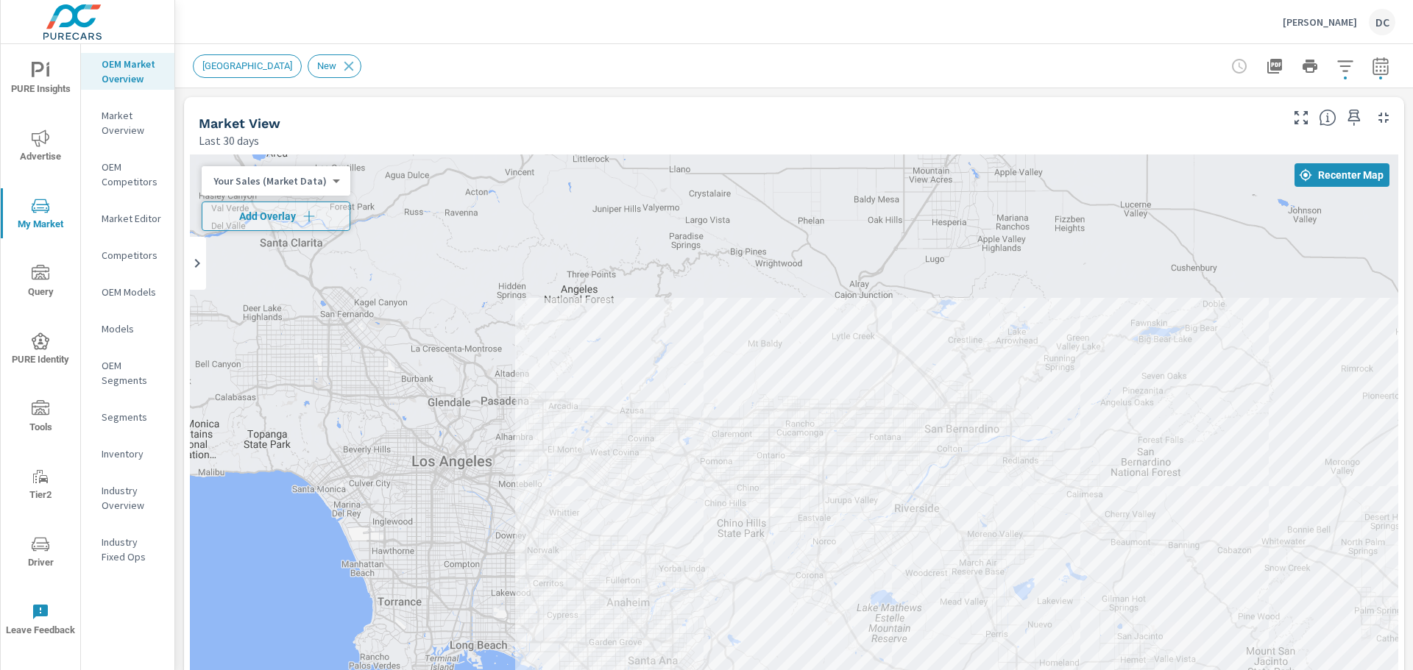
click at [1130, 66] on icon "button" at bounding box center [1381, 66] width 18 height 18
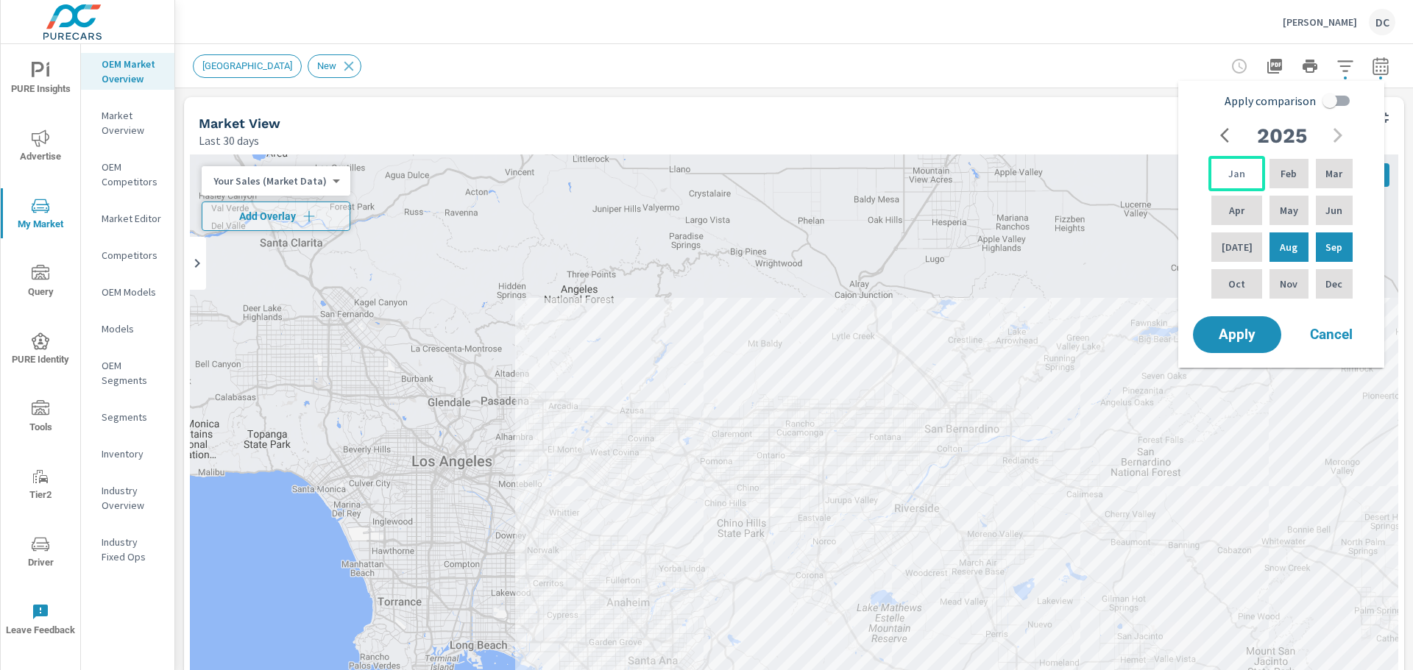
click at [1130, 166] on div "Jan" at bounding box center [1236, 173] width 57 height 35
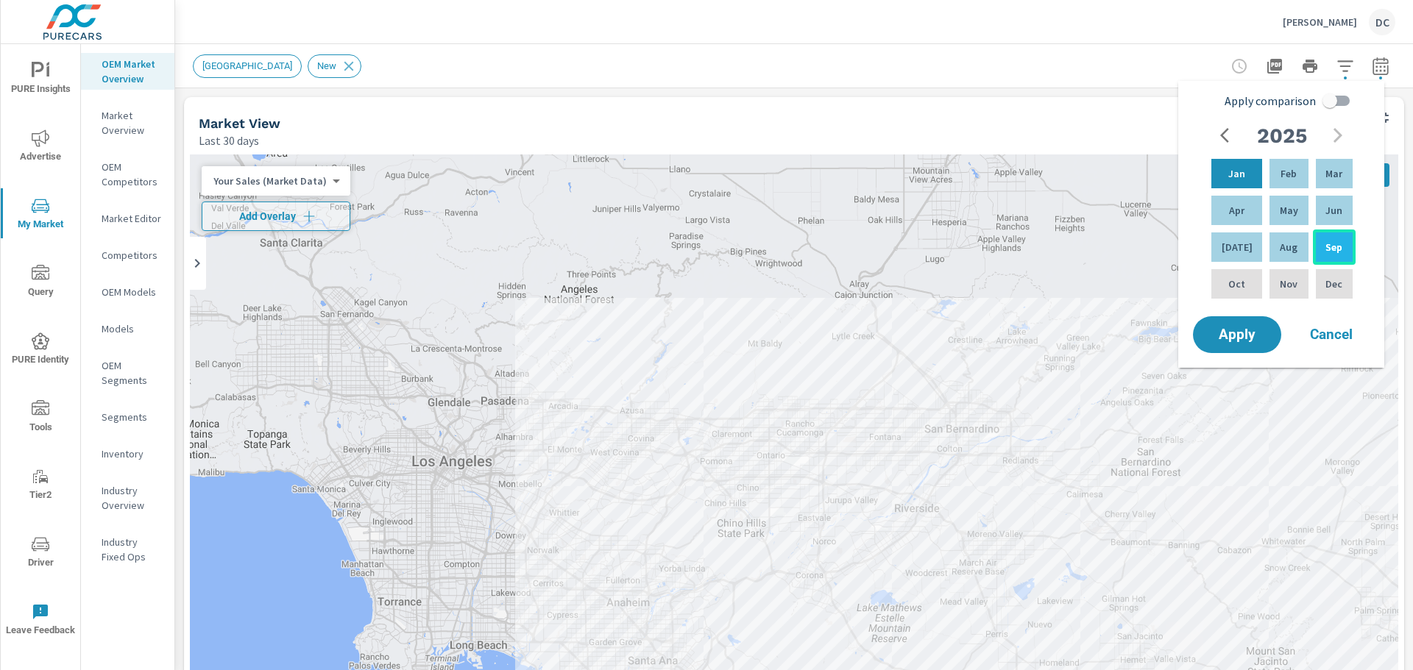
click at [1130, 252] on div "Sep" at bounding box center [1334, 247] width 43 height 35
click at [1130, 320] on button "Apply" at bounding box center [1236, 335] width 91 height 38
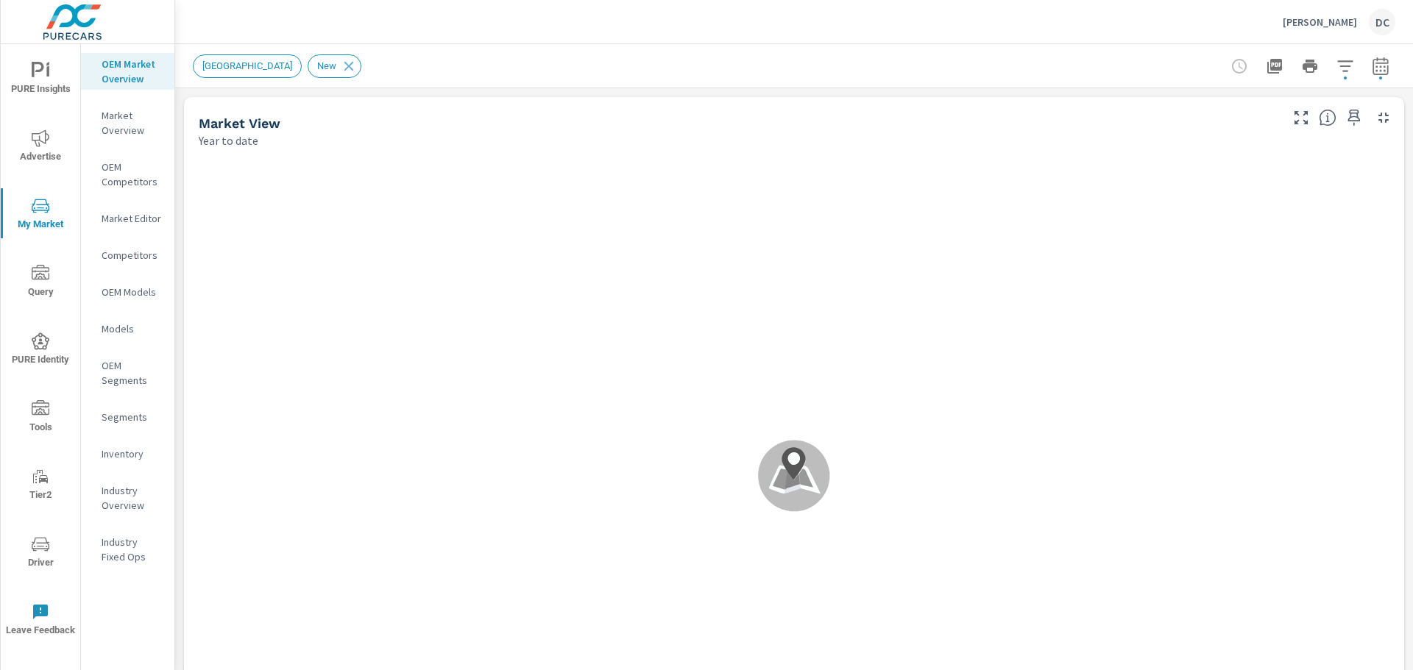
scroll to position [1, 0]
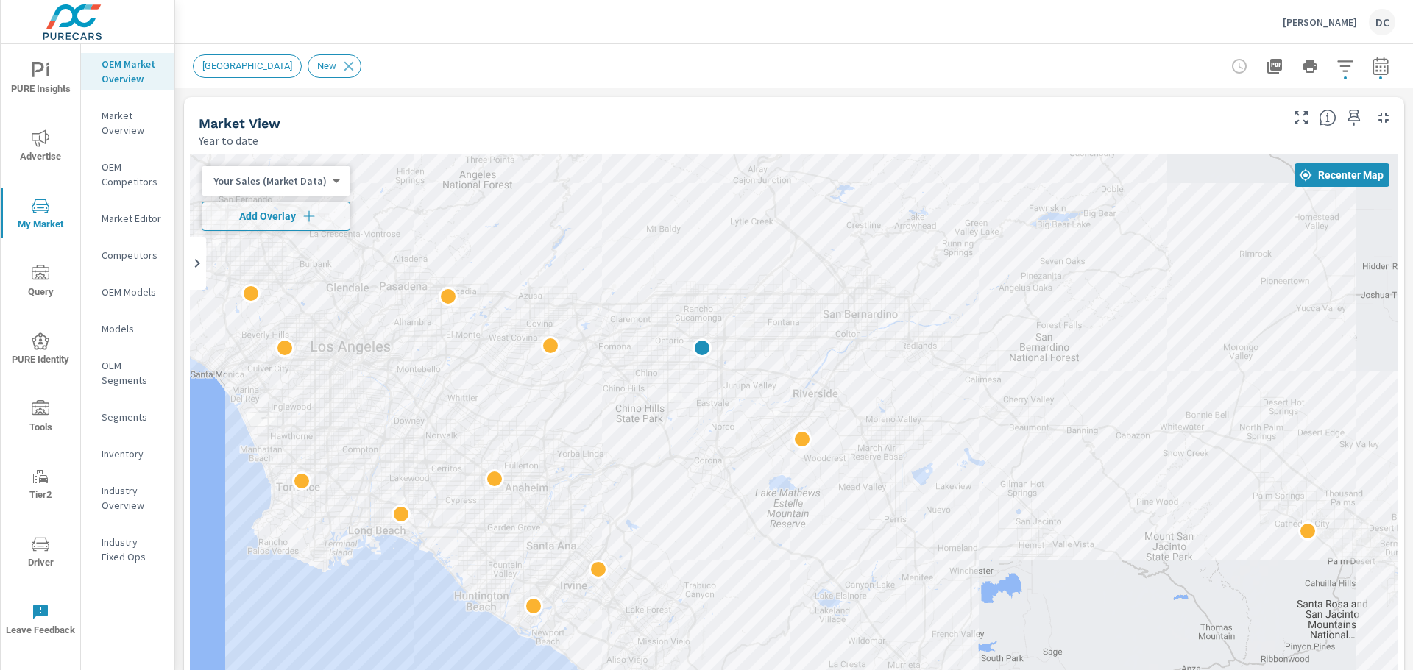
drag, startPoint x: 1095, startPoint y: 548, endPoint x: 990, endPoint y: 430, distance: 157.9
click at [309, 210] on icon "button" at bounding box center [309, 216] width 15 height 15
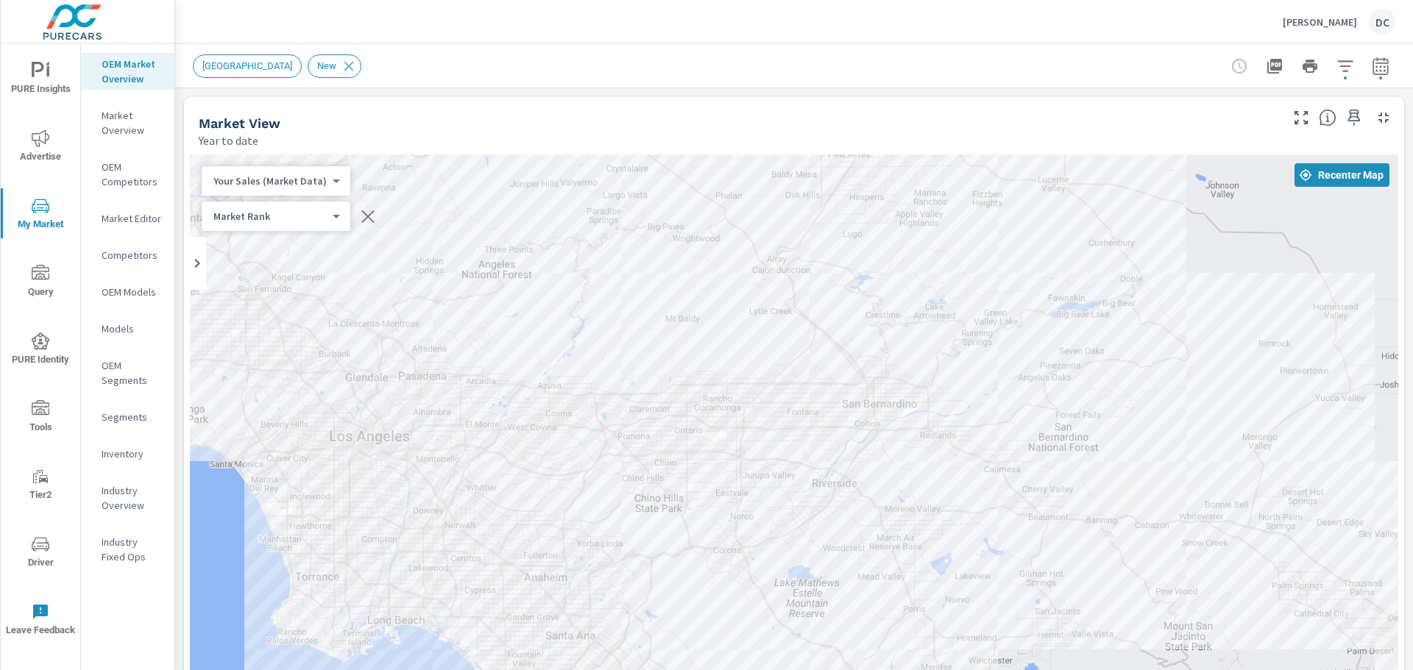
drag, startPoint x: 947, startPoint y: 349, endPoint x: 971, endPoint y: 460, distance: 113.7
click at [971, 460] on div "— — — — — — — — — — — — — — 3 — — — — — 3 — — 3 2 — — — — 3 — — — — — — 3 — — —…" at bounding box center [794, 454] width 1208 height 598
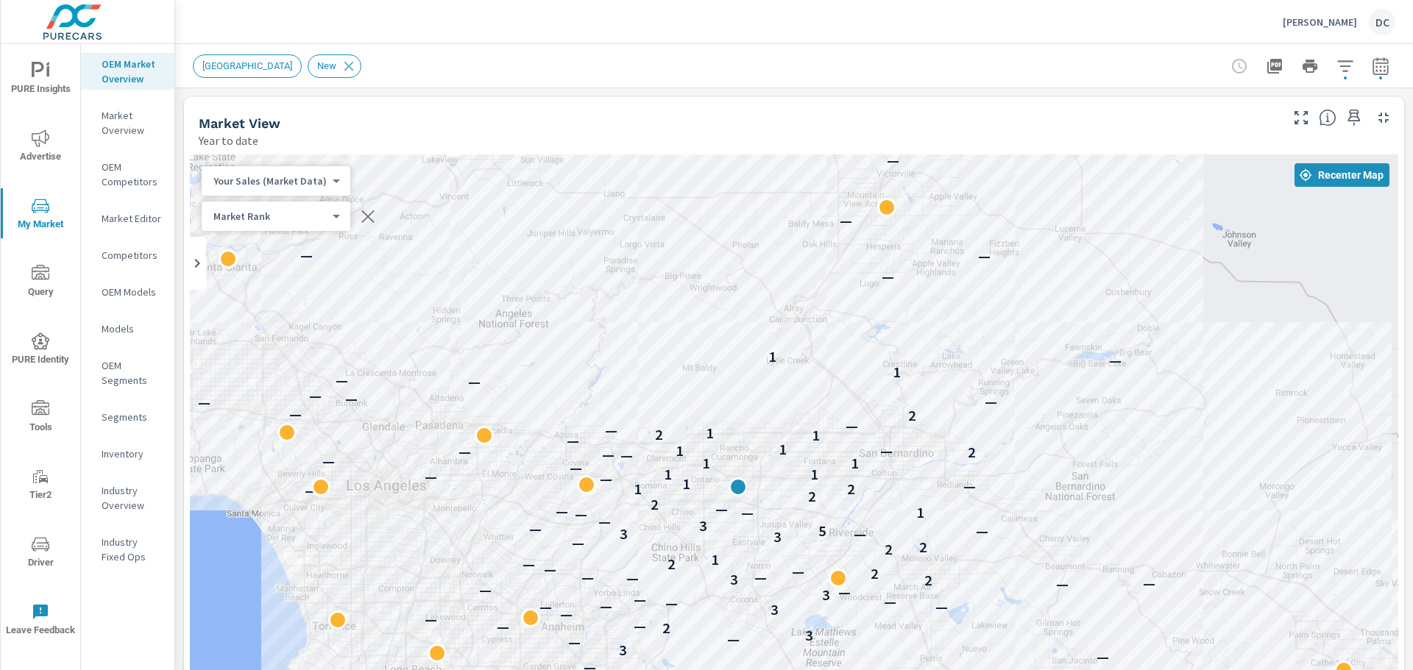
drag, startPoint x: 929, startPoint y: 443, endPoint x: 948, endPoint y: 492, distance: 52.6
click at [948, 492] on div "— — — — — — — — — — — — — — 3 — — — — — 3 — — 3 2 — — — — 3 — — — — — — 3 — — —…" at bounding box center [794, 454] width 1208 height 598
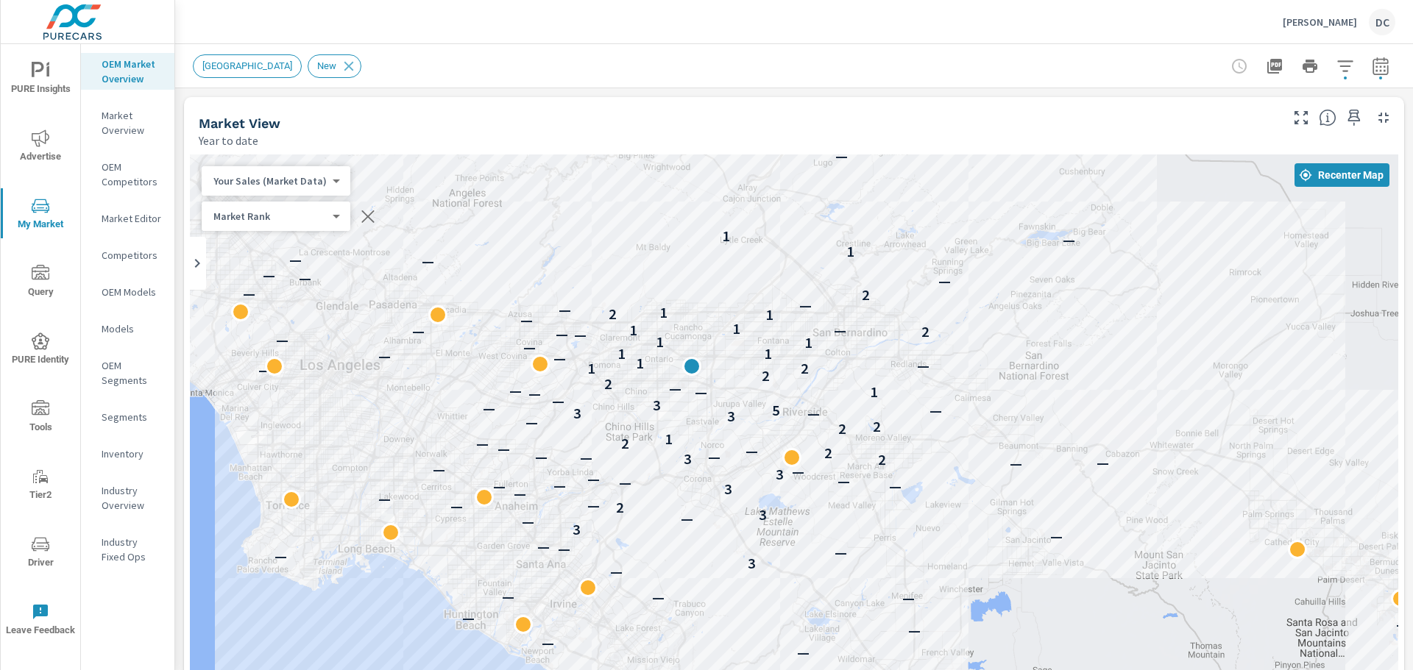
drag, startPoint x: 1323, startPoint y: 496, endPoint x: 1276, endPoint y: 370, distance: 134.4
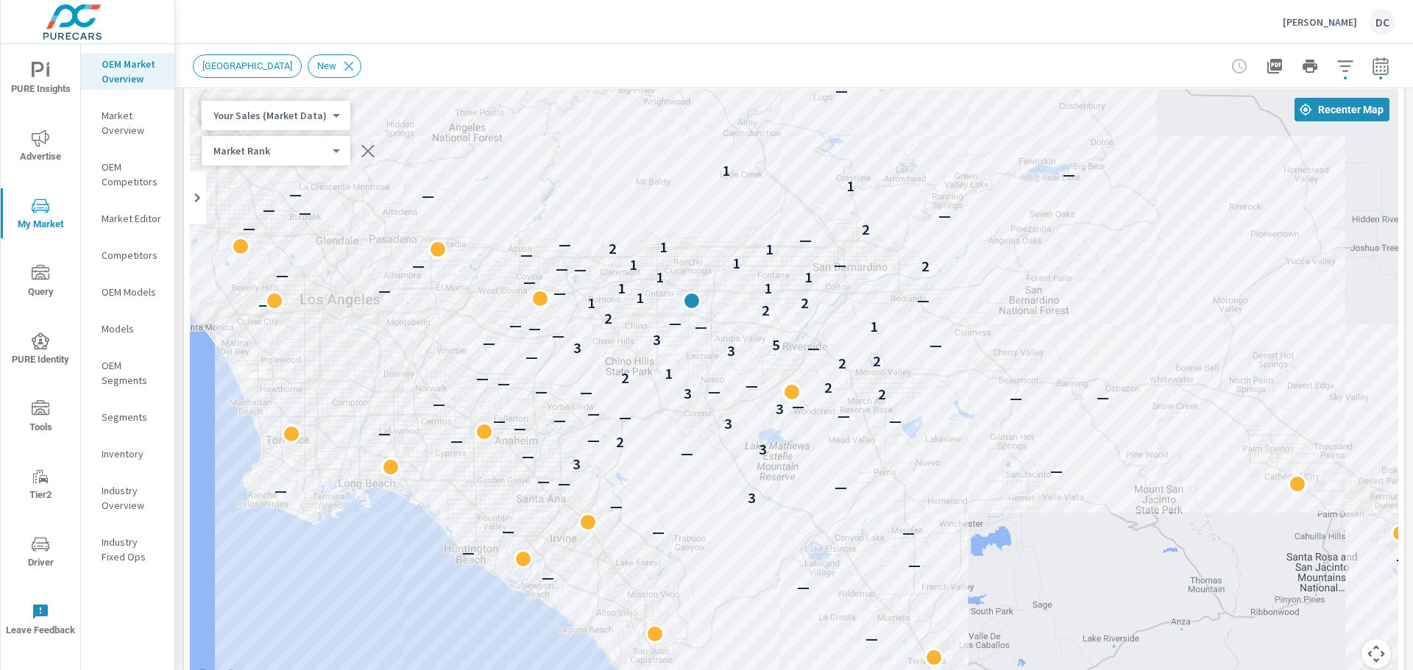
scroll to position [39, 0]
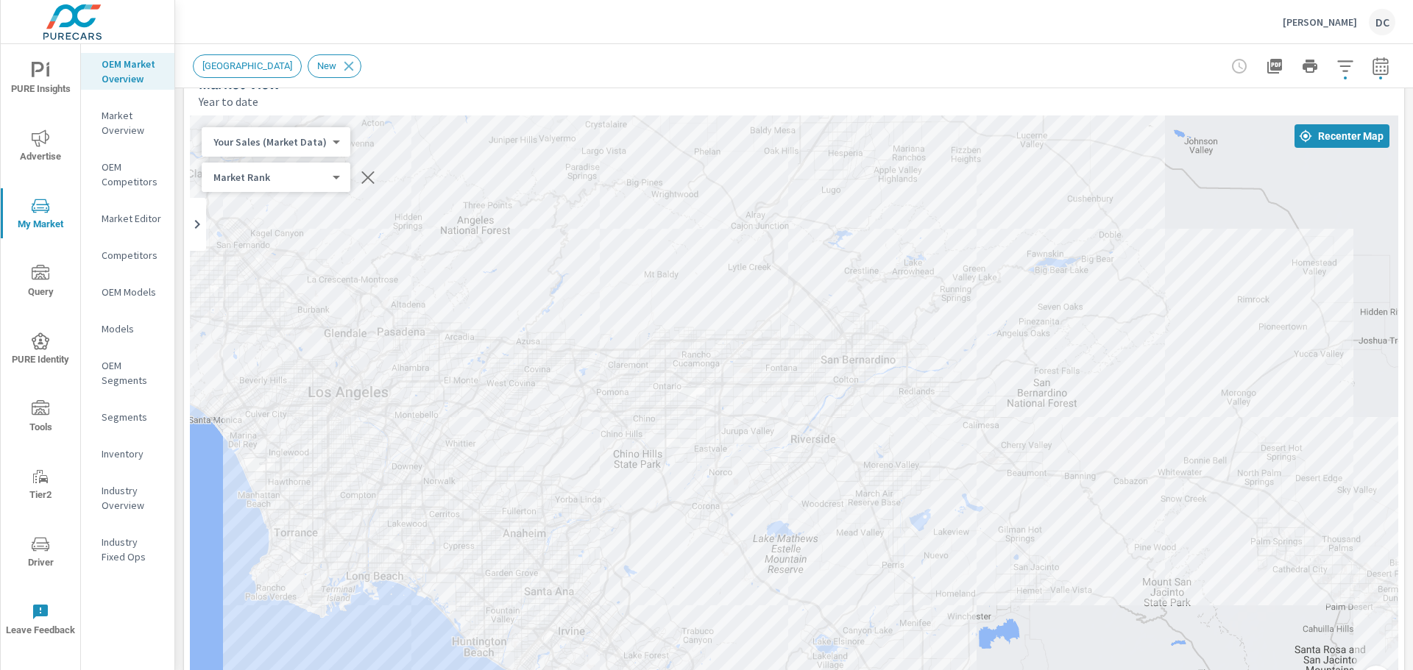
drag, startPoint x: 1126, startPoint y: 307, endPoint x: 1134, endPoint y: 374, distance: 67.5
click at [1130, 374] on div "— — — — — — — — — — — — — — 3 — — — — — 3 — — 3 2 — — — — 3 — — — — — — 3 — — —…" at bounding box center [794, 415] width 1208 height 598
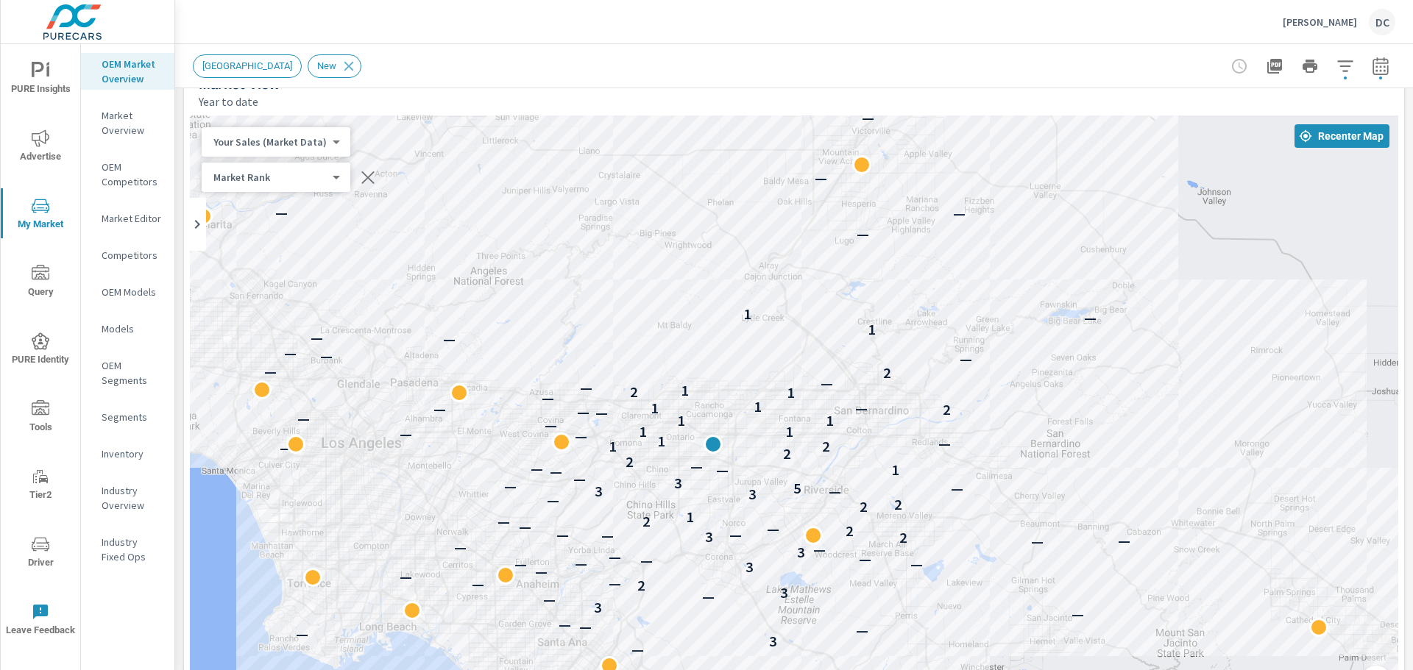
drag, startPoint x: 981, startPoint y: 433, endPoint x: 980, endPoint y: 405, distance: 28.0
click at [980, 405] on div "— — — — — — — — — — — — — — 3 — — — — — 3 — — 3 2 — — — — 3 — — — — — — 3 — — —…" at bounding box center [794, 415] width 1208 height 598
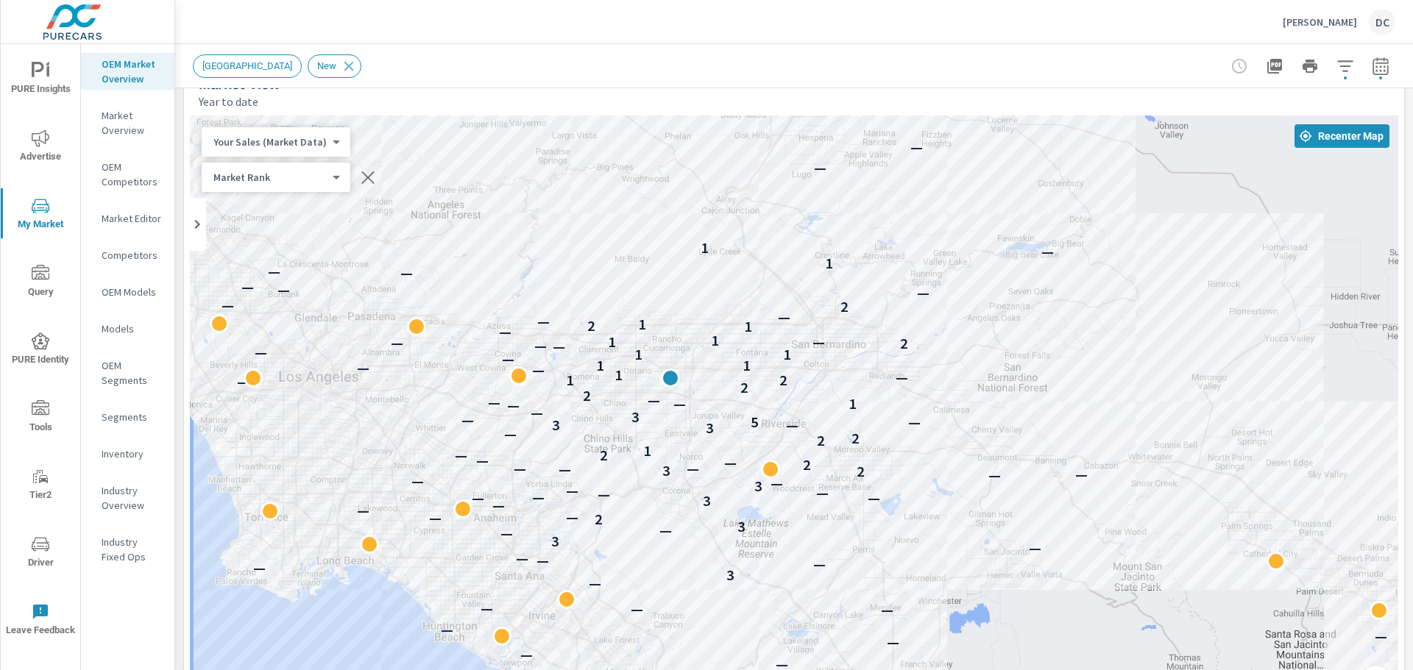
drag, startPoint x: 1031, startPoint y: 430, endPoint x: 986, endPoint y: 353, distance: 89.4
